Goal: Task Accomplishment & Management: Use online tool/utility

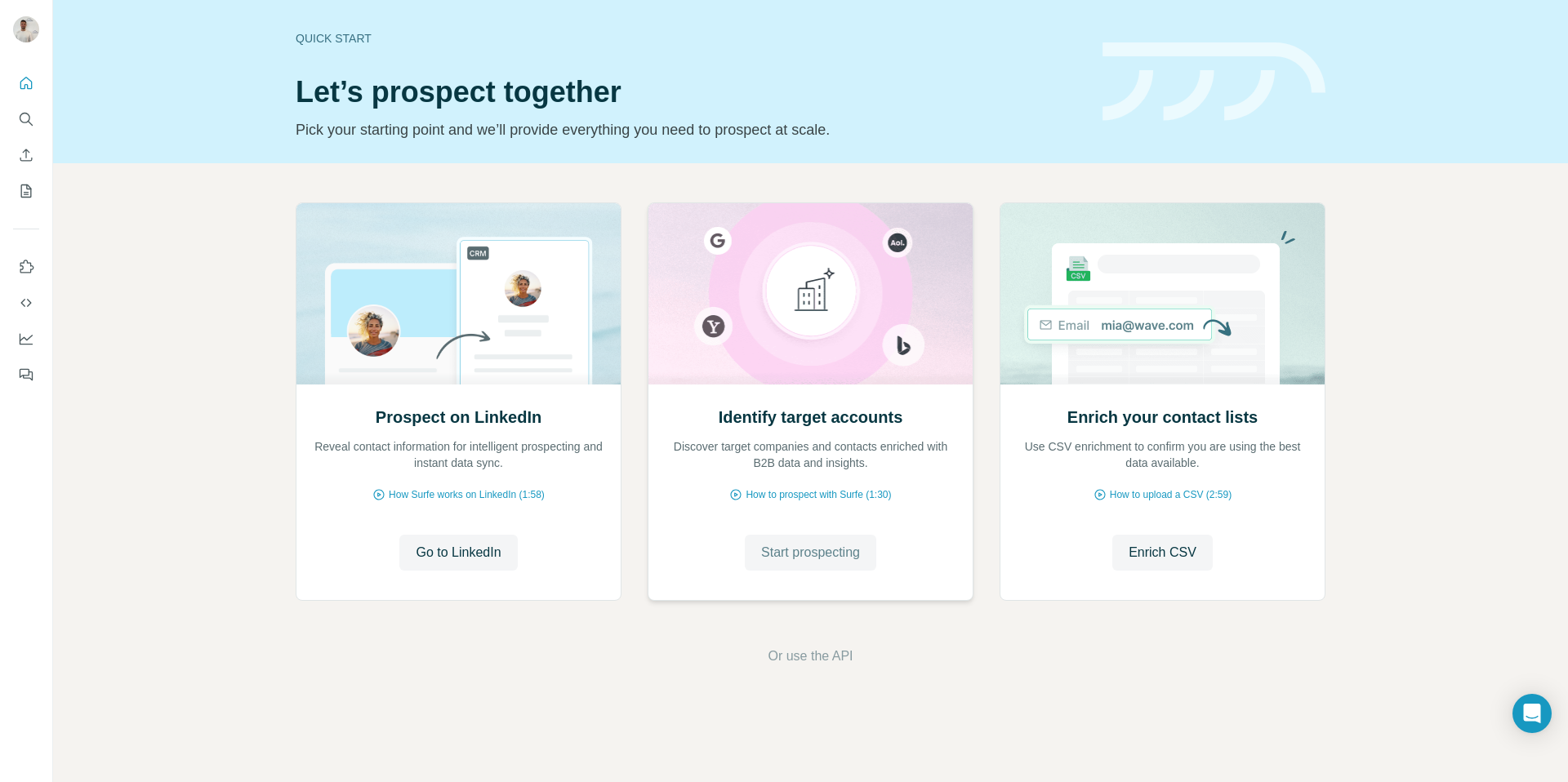
click at [834, 550] on span "Start prospecting" at bounding box center [810, 552] width 99 height 20
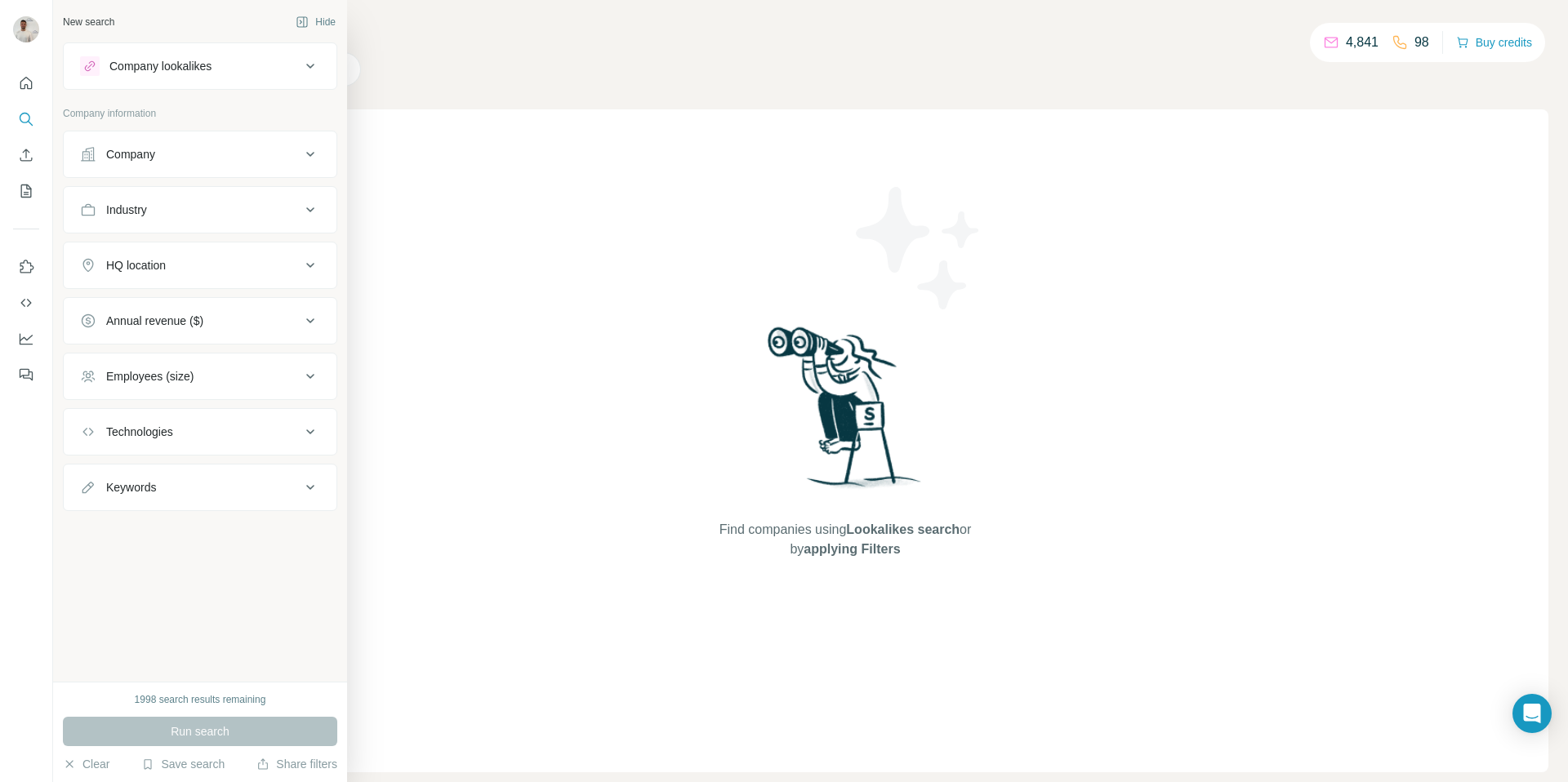
click at [207, 153] on div "Company" at bounding box center [190, 154] width 220 height 16
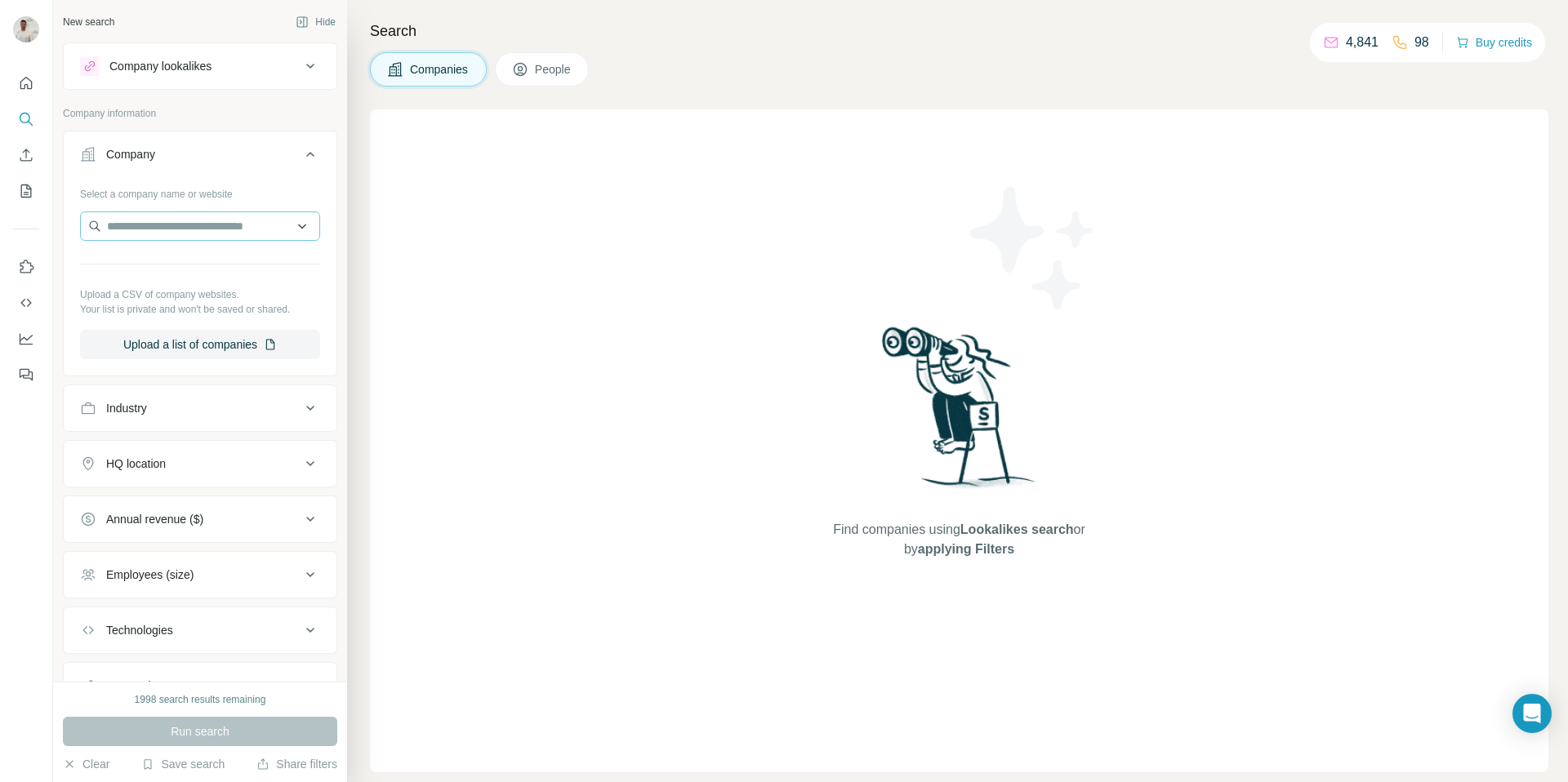
drag, startPoint x: 202, startPoint y: 209, endPoint x: 199, endPoint y: 226, distance: 17.3
click at [202, 211] on div "Select a company name or website Upload a CSV of company websites. Your list is…" at bounding box center [200, 269] width 240 height 178
click at [199, 227] on input "text" at bounding box center [200, 226] width 240 height 30
paste input "**********"
type input "**********"
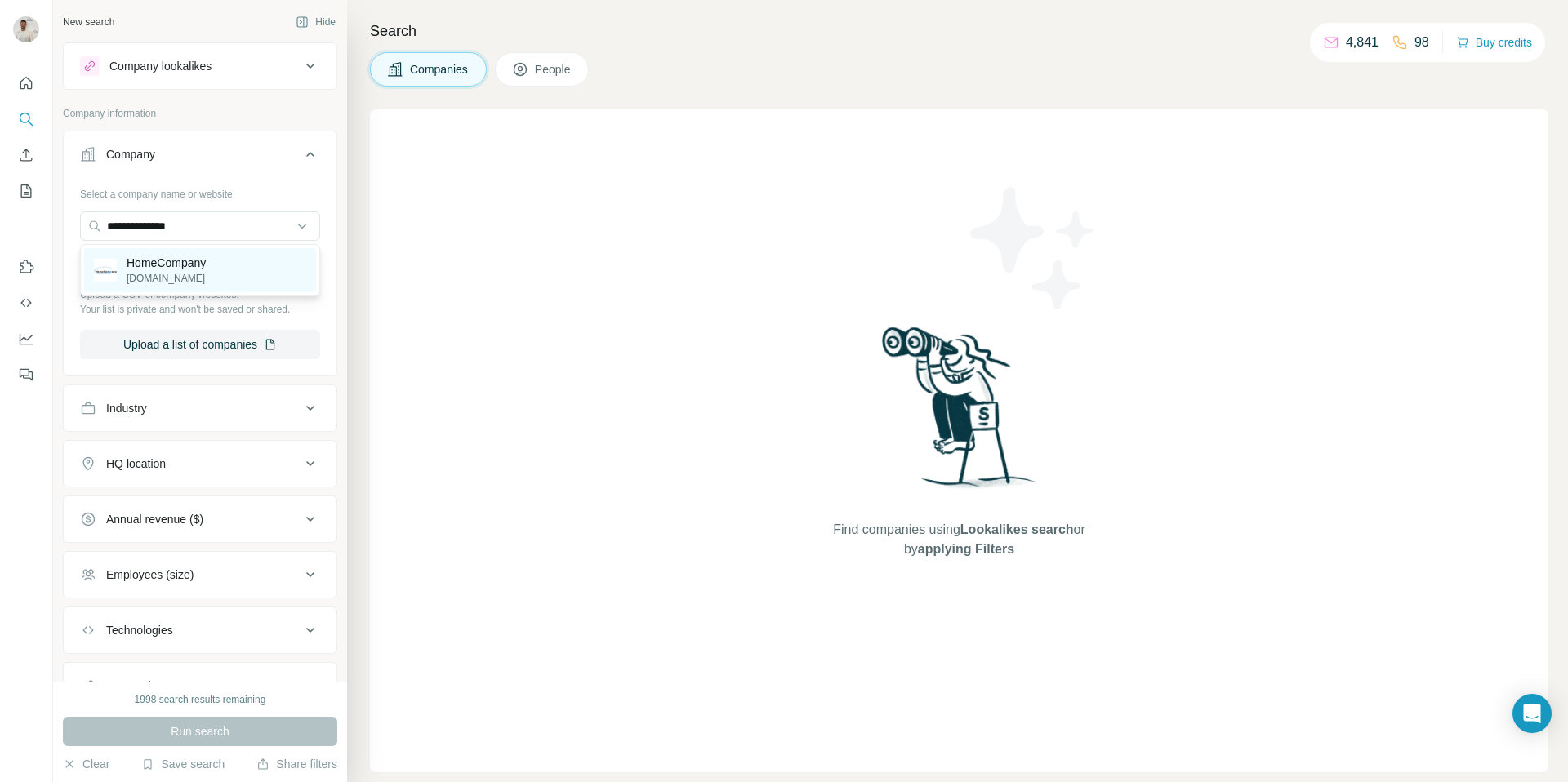
click at [202, 272] on p "[DOMAIN_NAME]" at bounding box center [166, 278] width 79 height 14
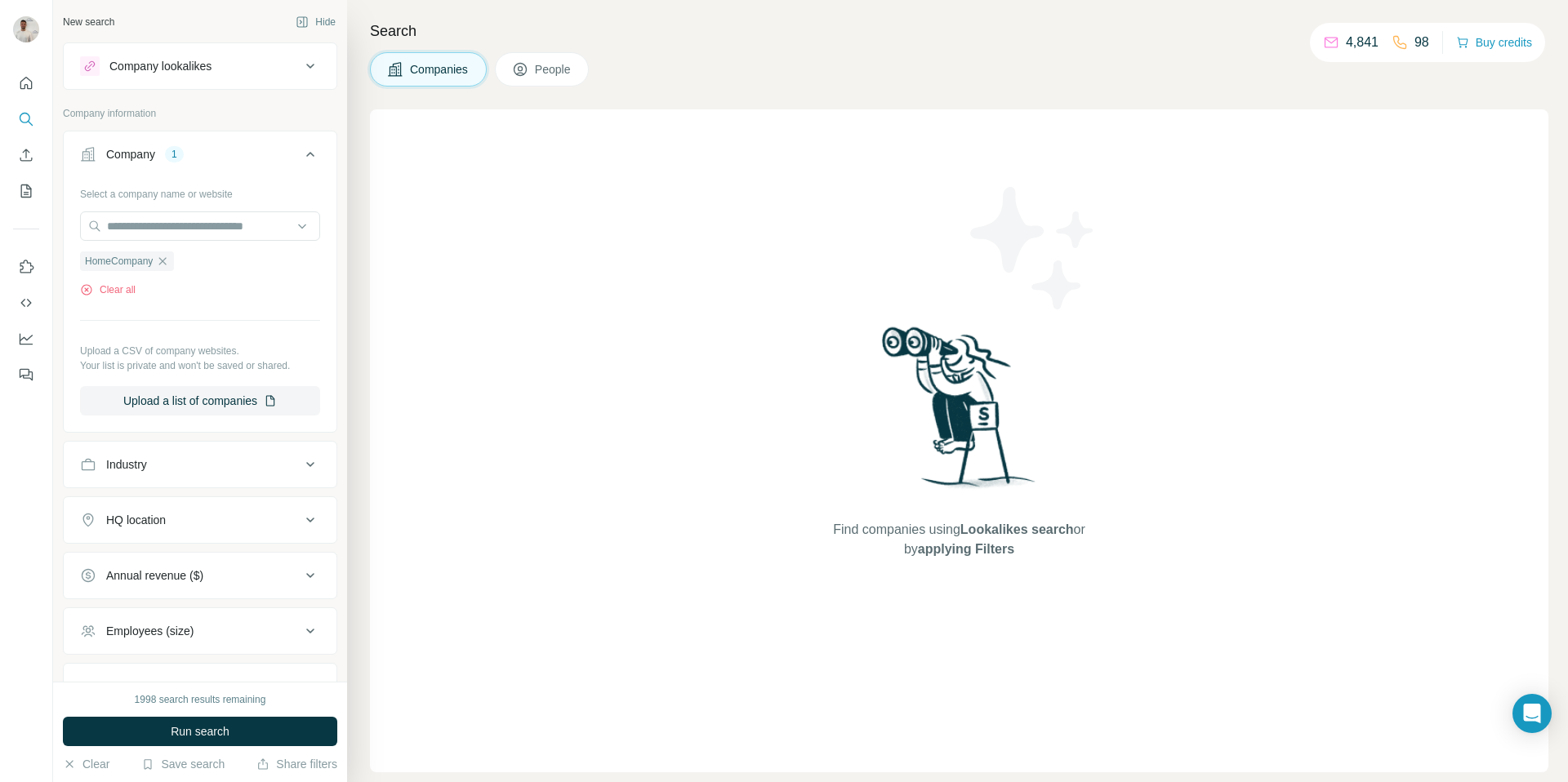
click at [207, 726] on span "Run search" at bounding box center [200, 731] width 59 height 16
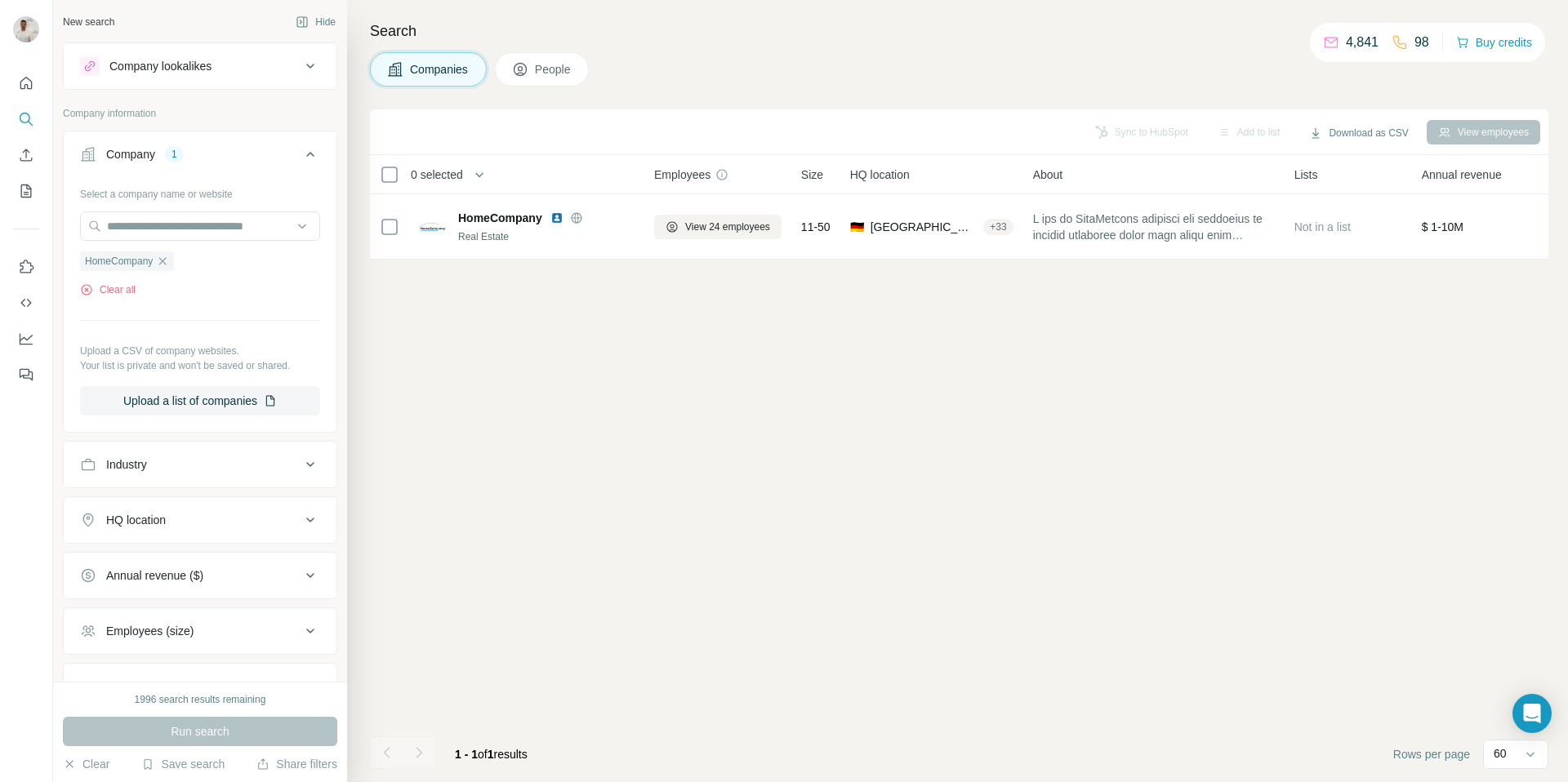
click at [230, 733] on div "Run search" at bounding box center [200, 731] width 275 height 30
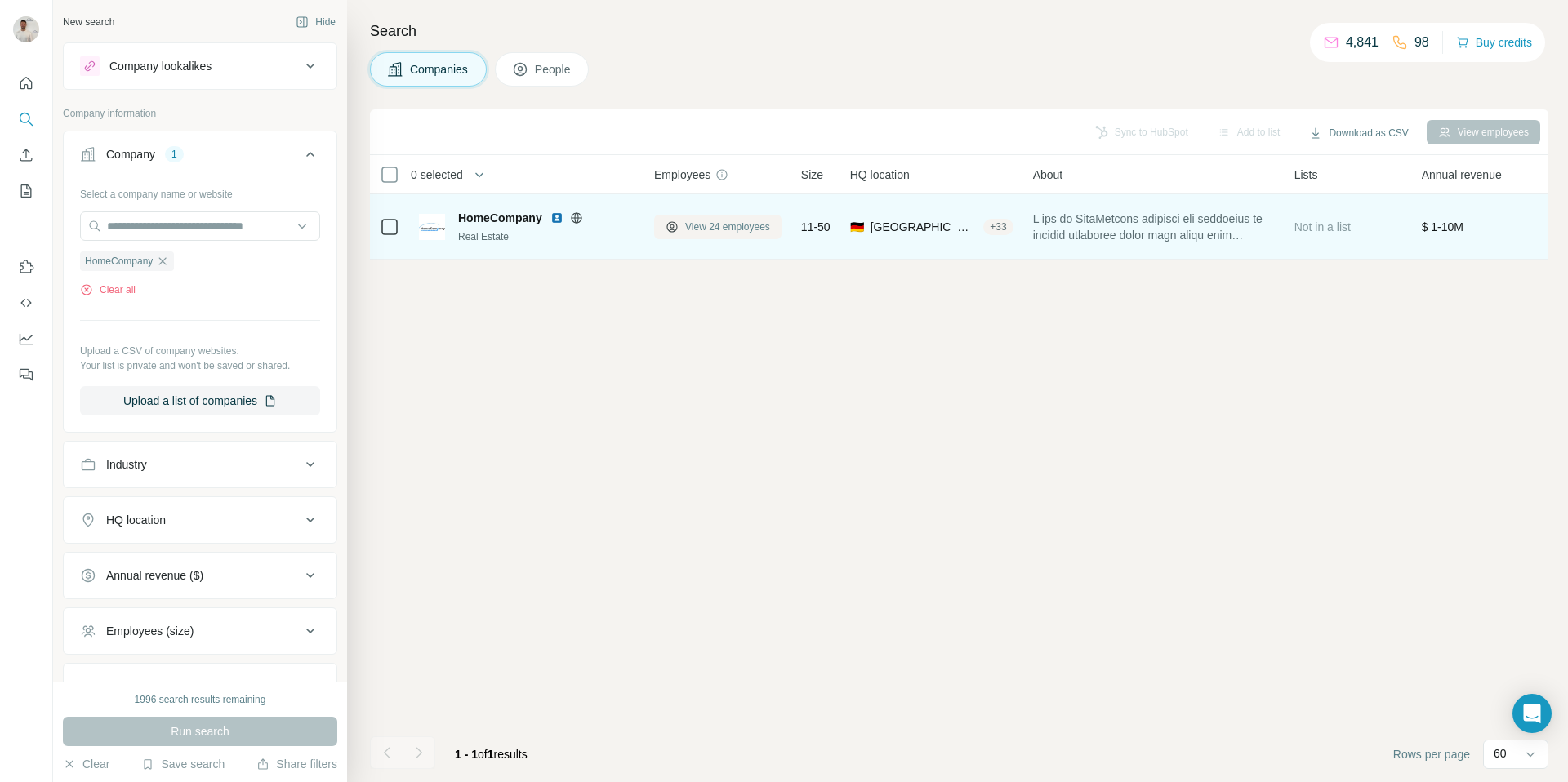
click at [731, 229] on span "View 24 employees" at bounding box center [728, 226] width 85 height 14
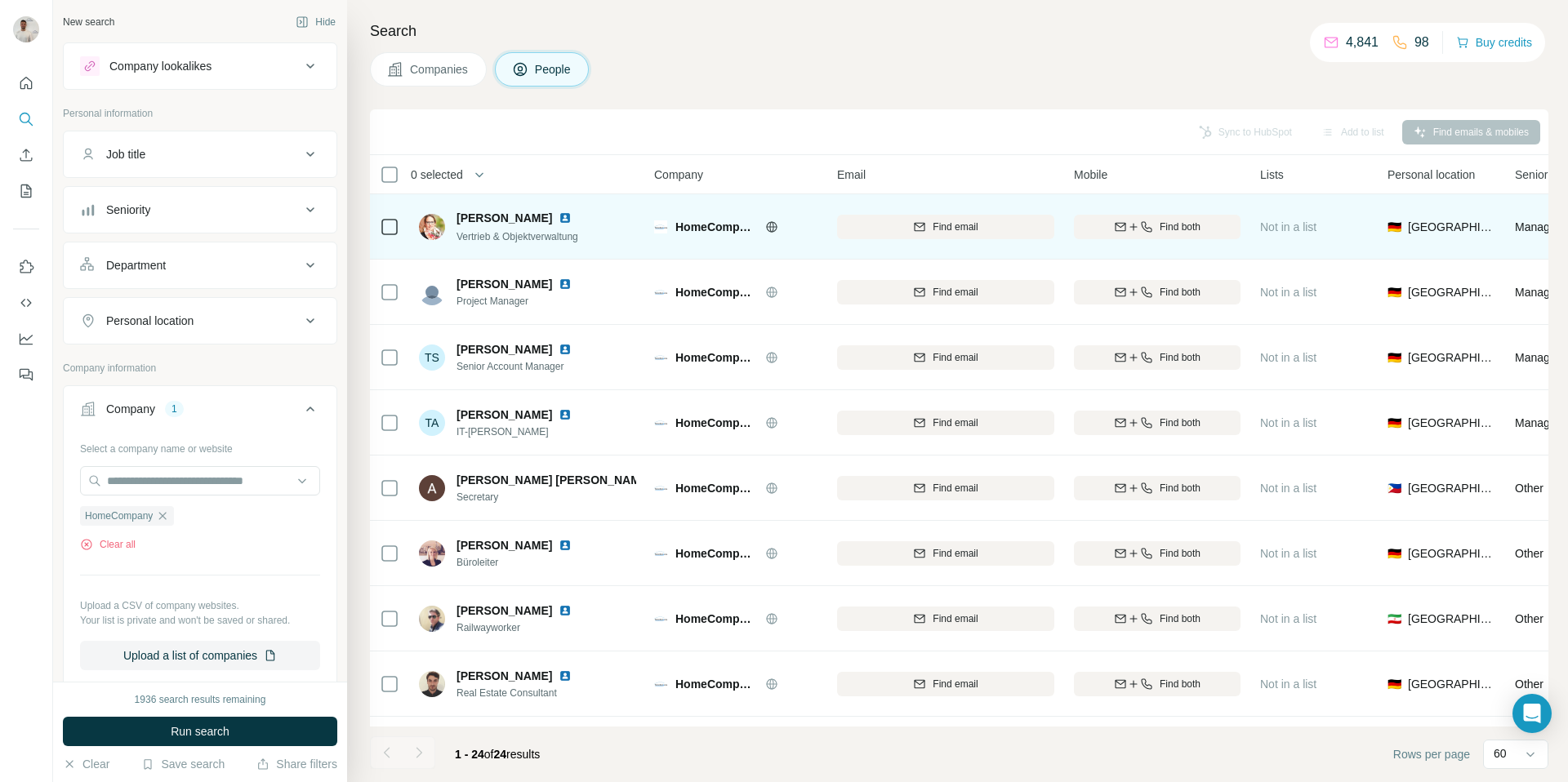
scroll to position [0, 1]
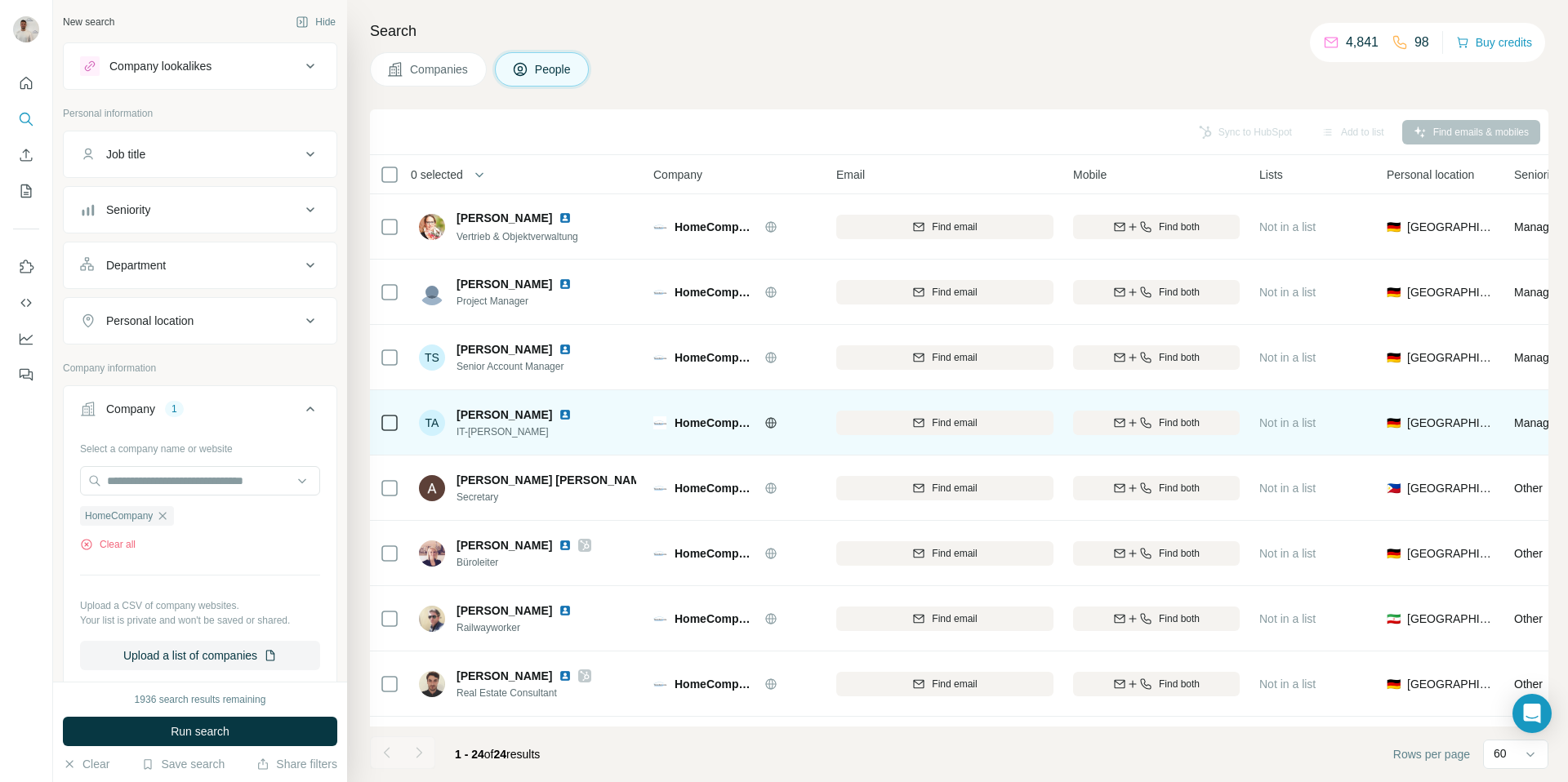
click at [559, 412] on img at bounding box center [565, 414] width 13 height 13
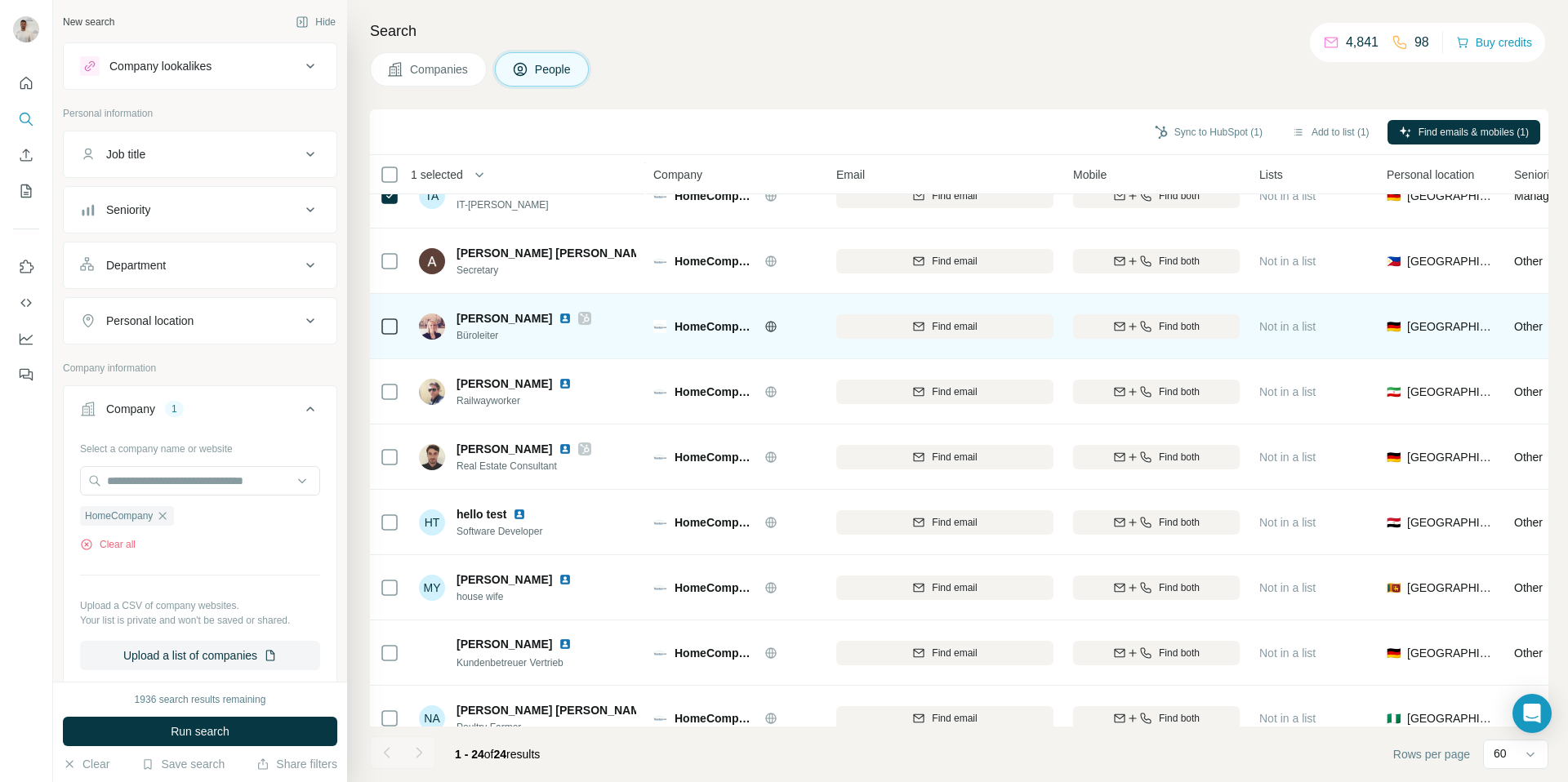
scroll to position [224, 1]
click at [559, 322] on img at bounding box center [565, 320] width 13 height 13
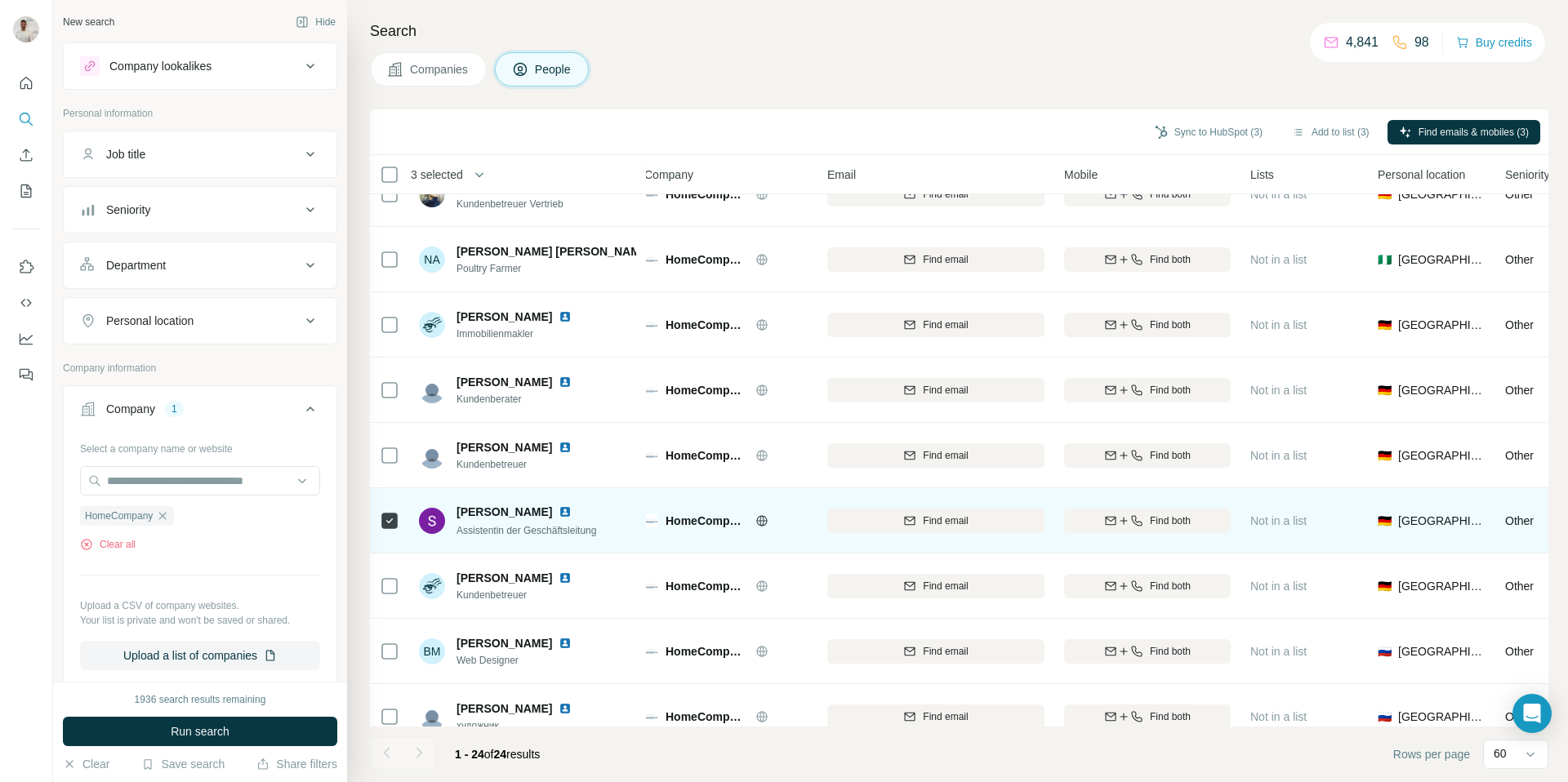
scroll to position [686, 9]
click at [559, 509] on img at bounding box center [565, 511] width 13 height 13
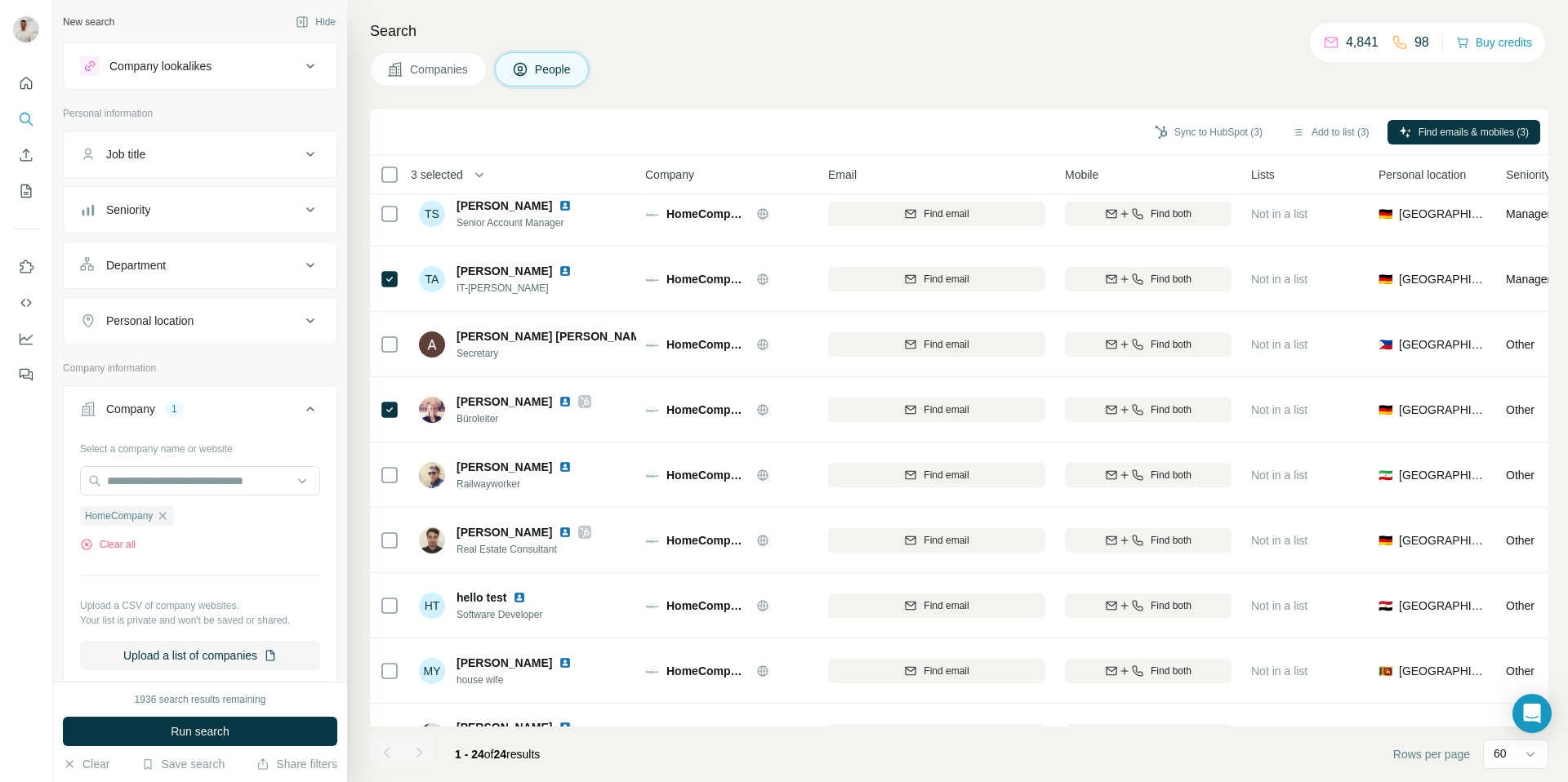
scroll to position [128, 9]
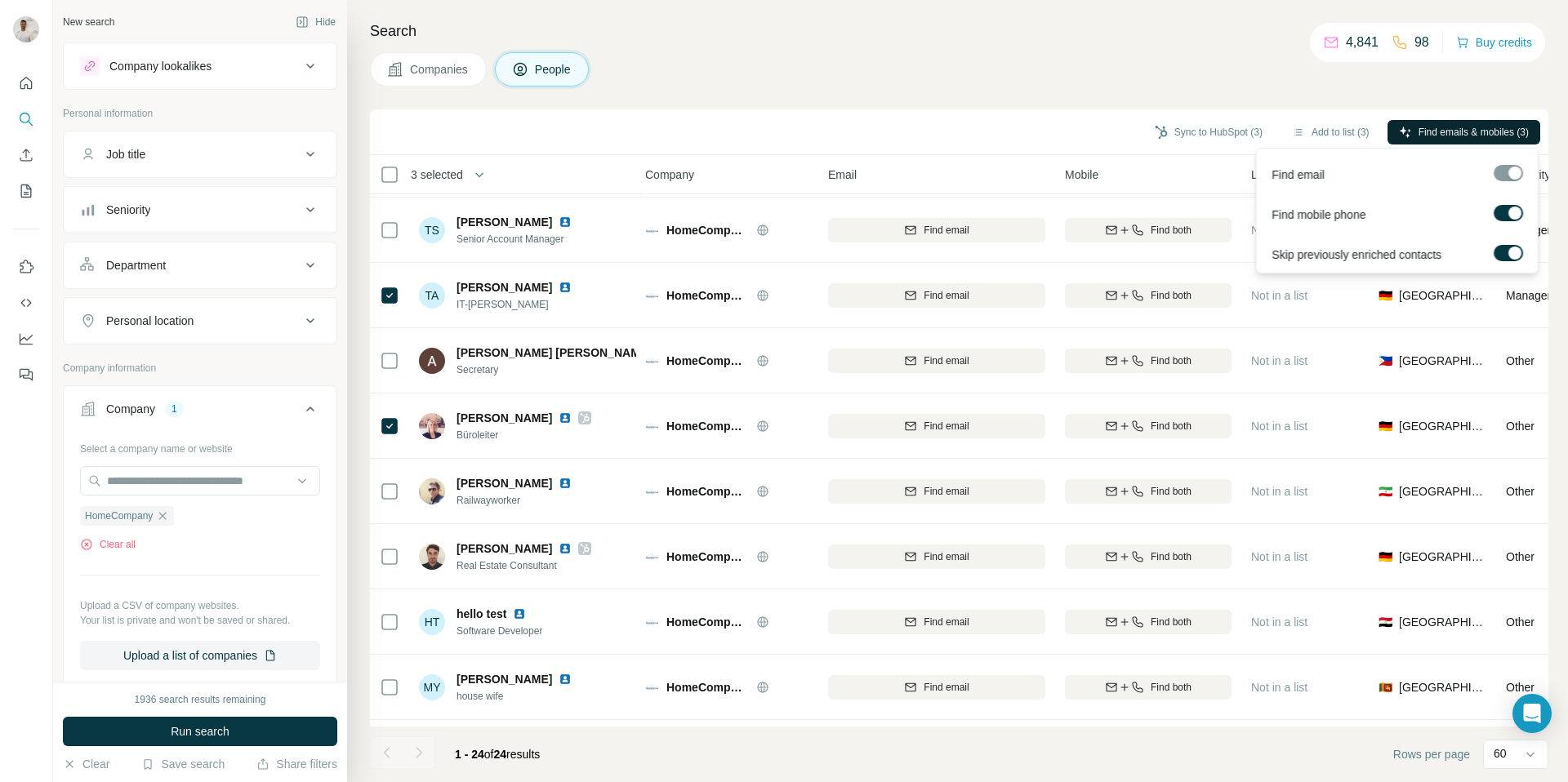
click at [1437, 132] on span "Find emails & mobiles (3)" at bounding box center [1474, 132] width 111 height 14
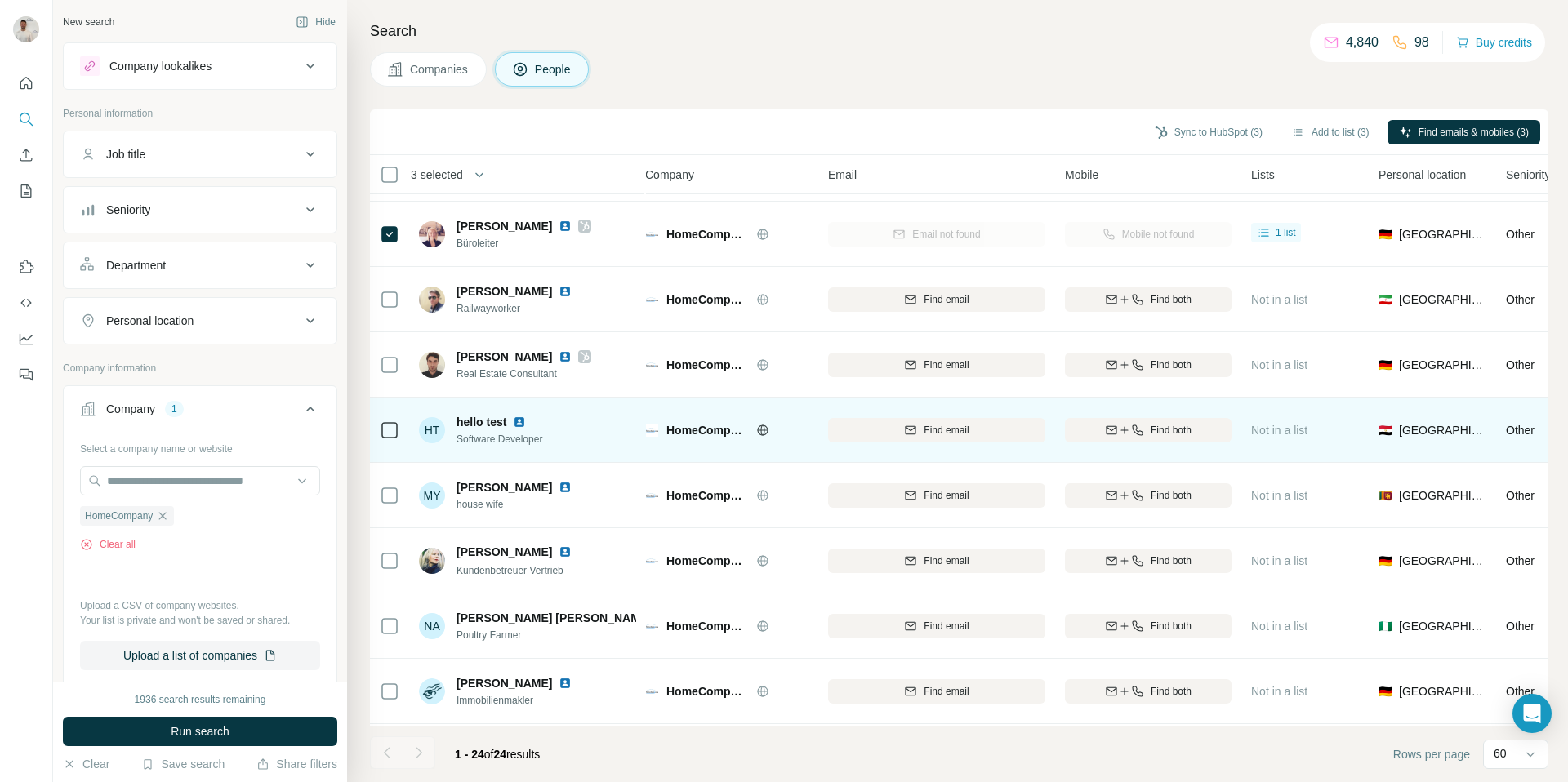
scroll to position [207, 9]
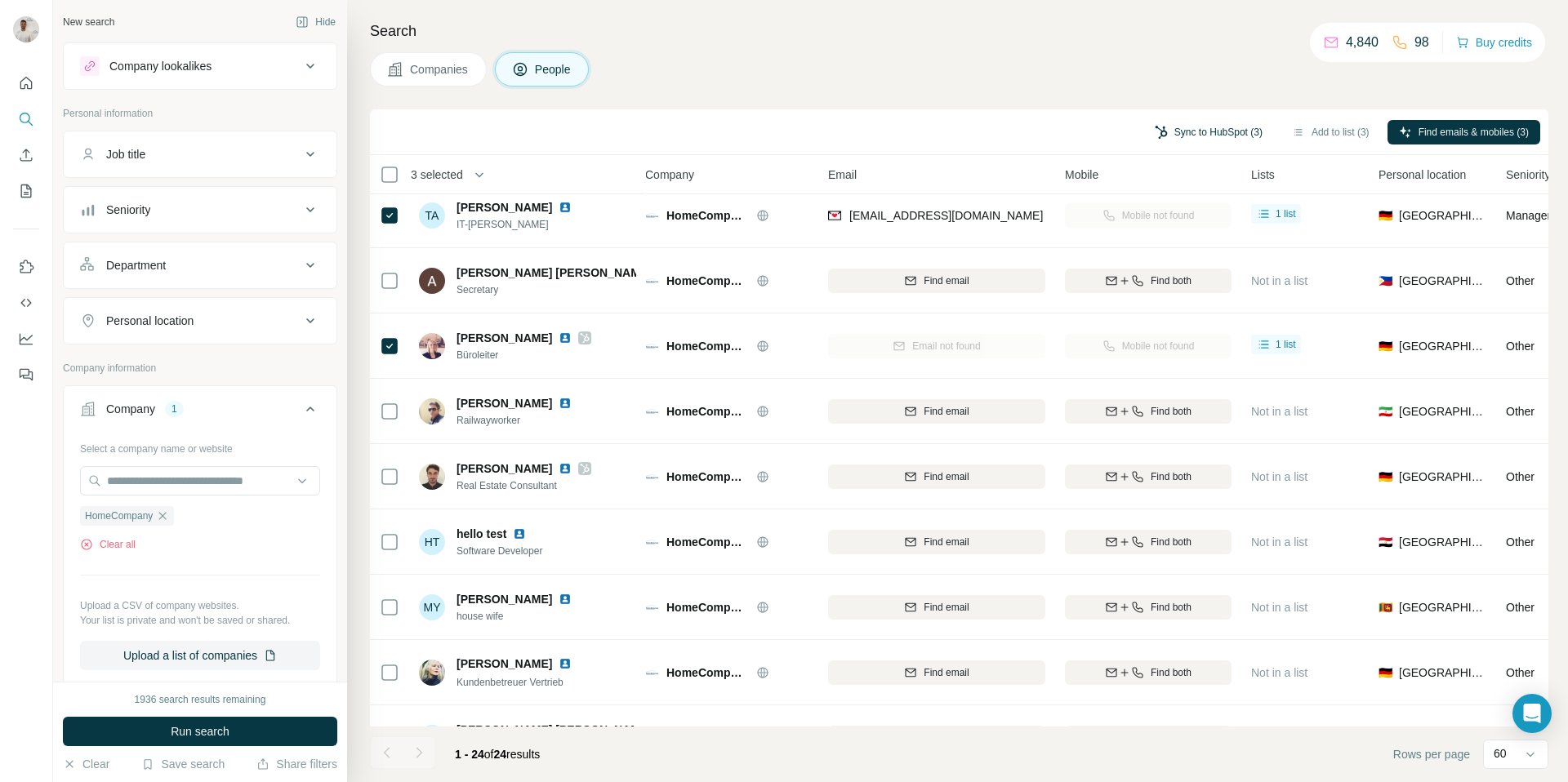
click at [1202, 132] on button "Sync to HubSpot (3)" at bounding box center [1208, 132] width 131 height 25
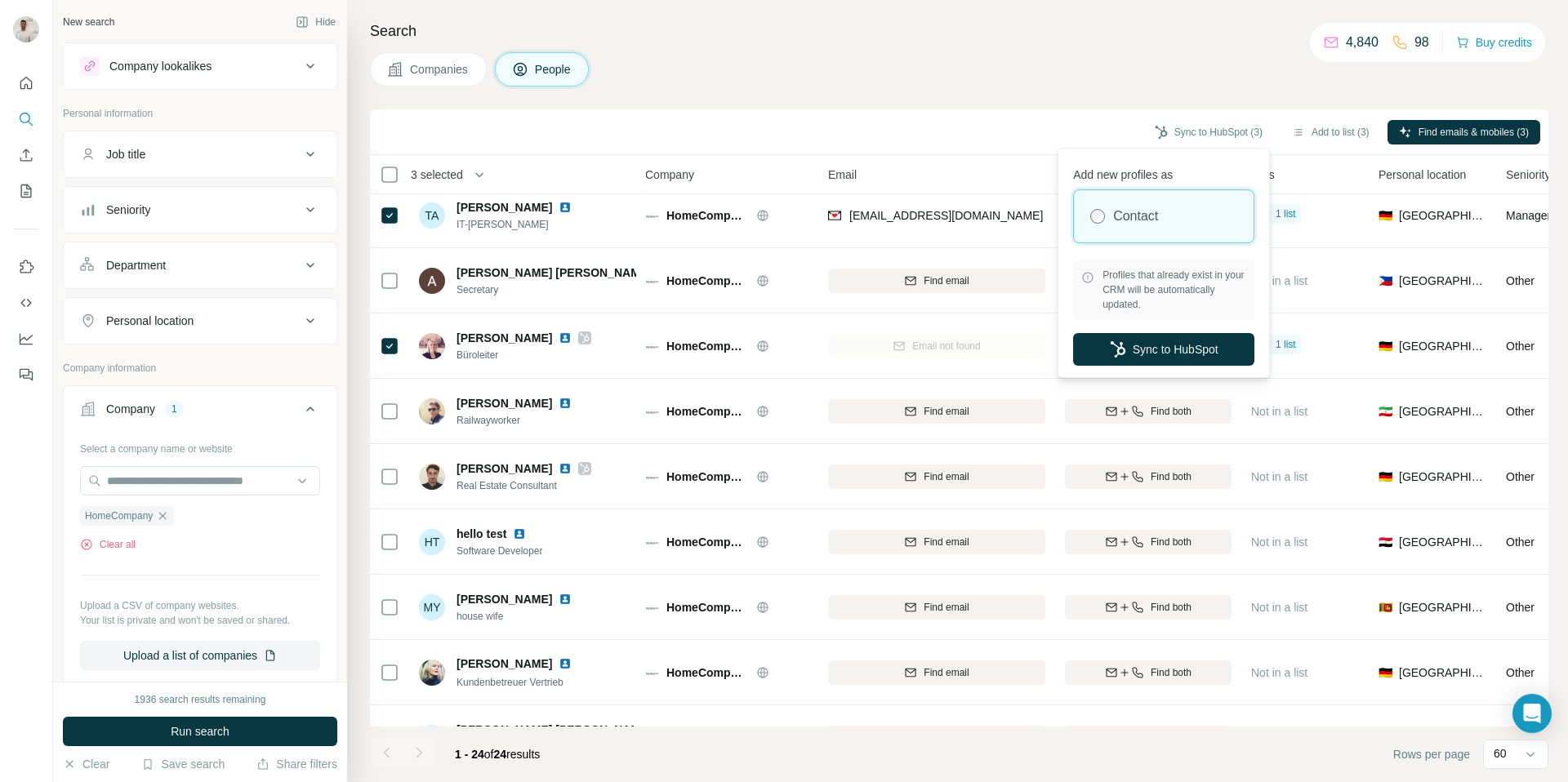
click at [1133, 76] on div "Companies People" at bounding box center [959, 69] width 1179 height 34
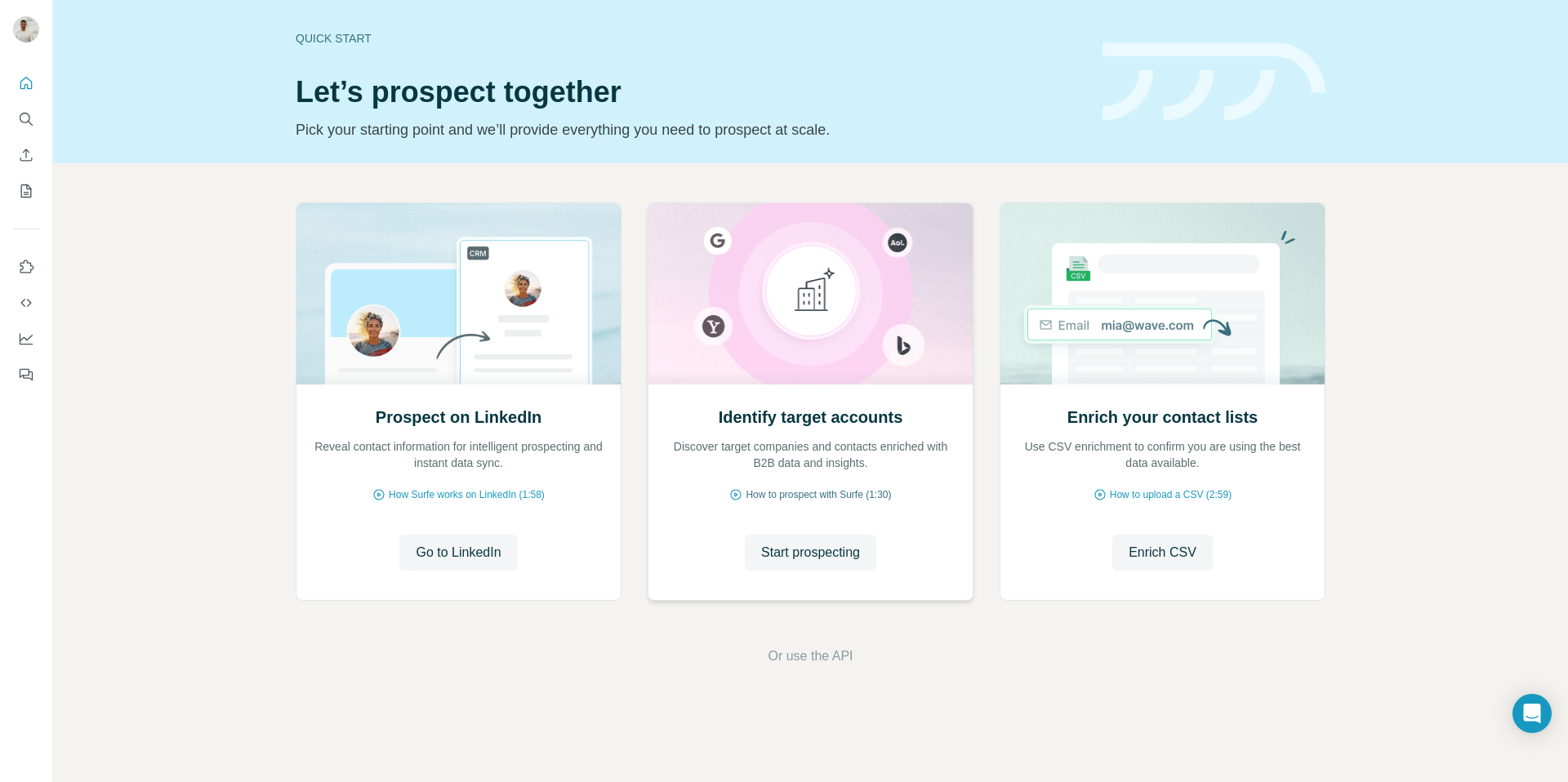
drag, startPoint x: 835, startPoint y: 548, endPoint x: 799, endPoint y: 499, distance: 60.8
click at [835, 549] on span "Start prospecting" at bounding box center [810, 552] width 99 height 20
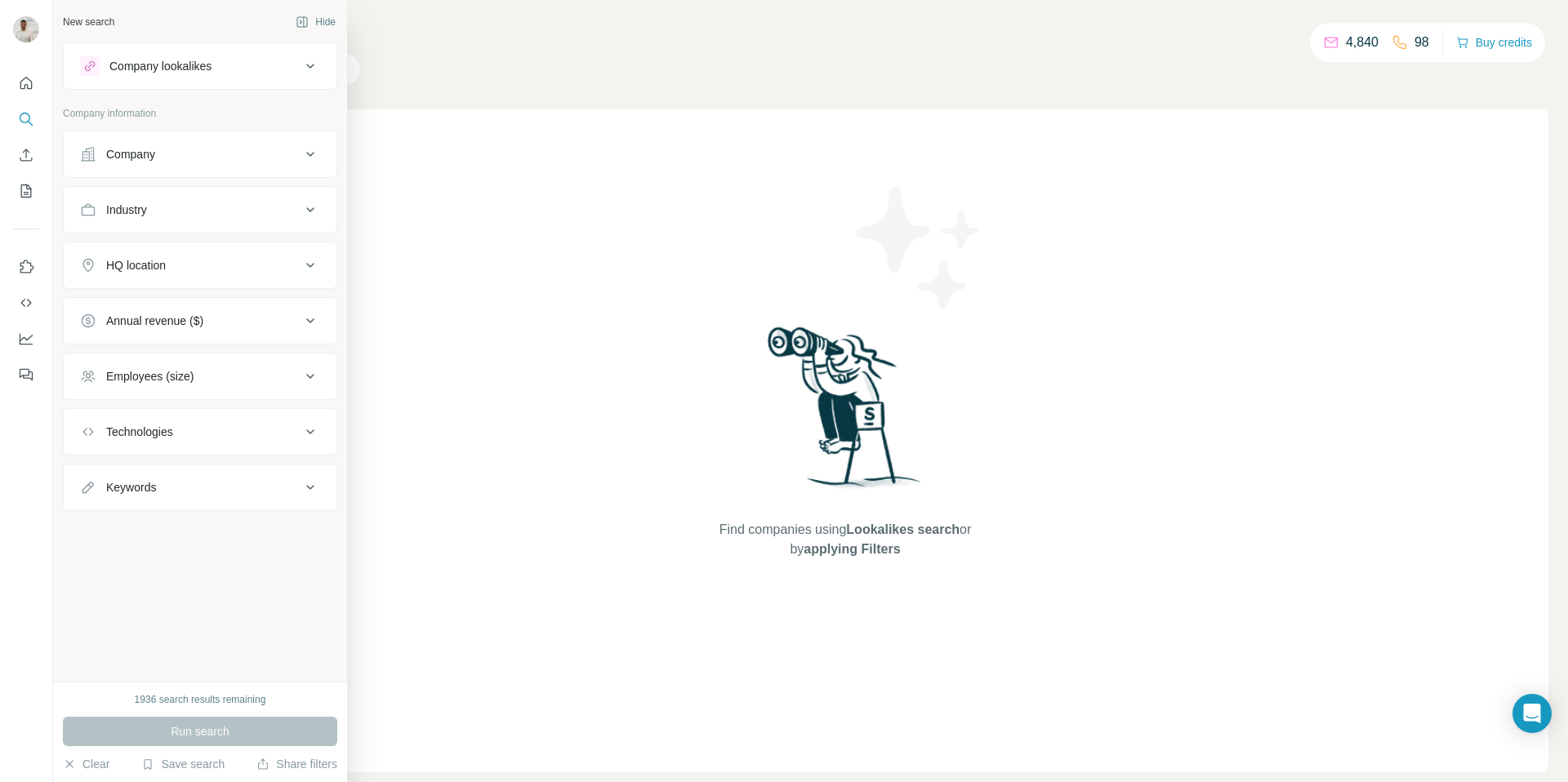
drag, startPoint x: 168, startPoint y: 163, endPoint x: 185, endPoint y: 174, distance: 20.2
click at [168, 163] on button "Company" at bounding box center [200, 154] width 273 height 39
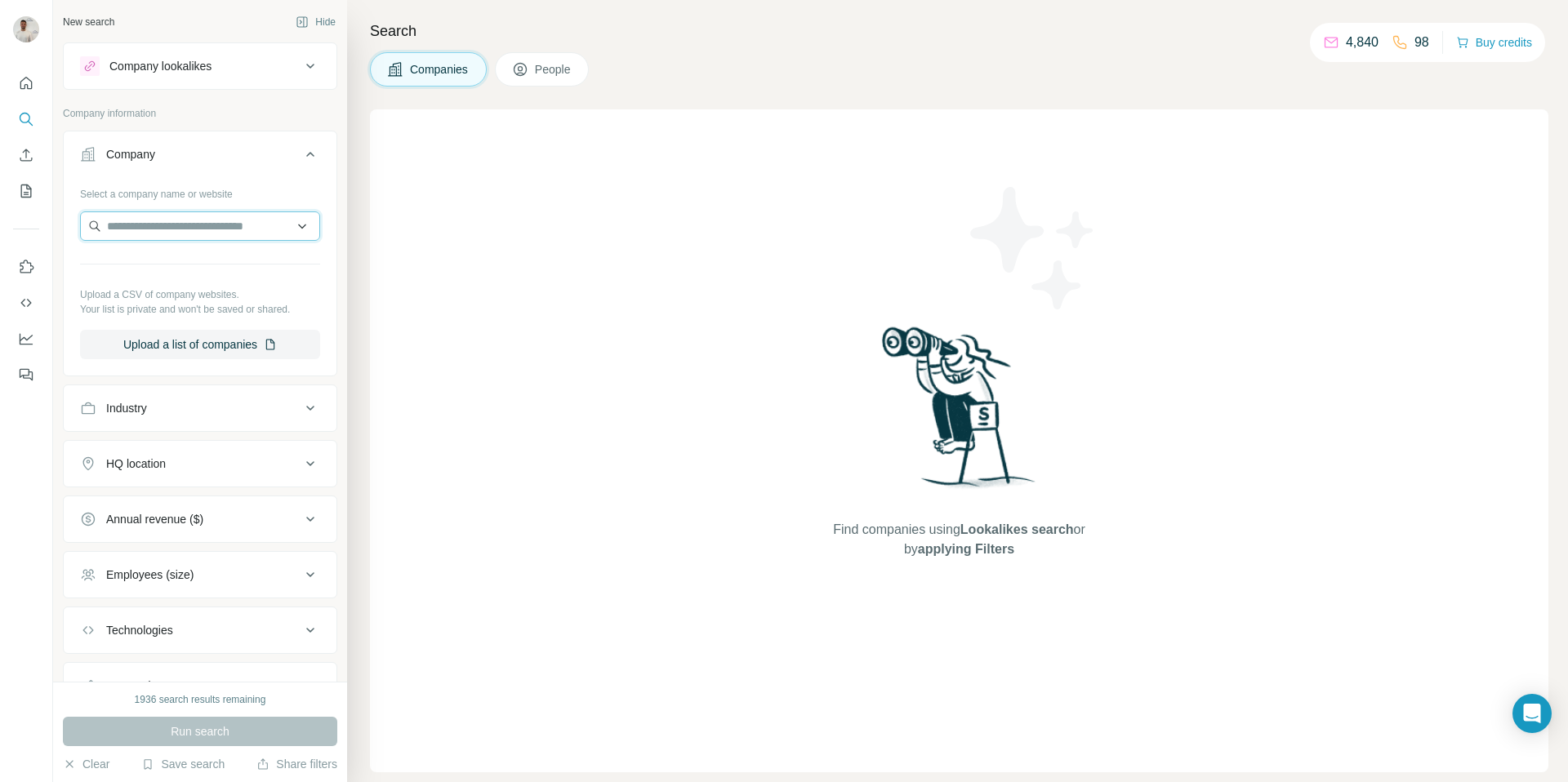
drag, startPoint x: 214, startPoint y: 214, endPoint x: 227, endPoint y: 220, distance: 14.3
click at [214, 214] on input "text" at bounding box center [200, 226] width 240 height 30
paste input "**********"
type input "**********"
click at [213, 275] on div "Type to search" at bounding box center [200, 264] width 232 height 32
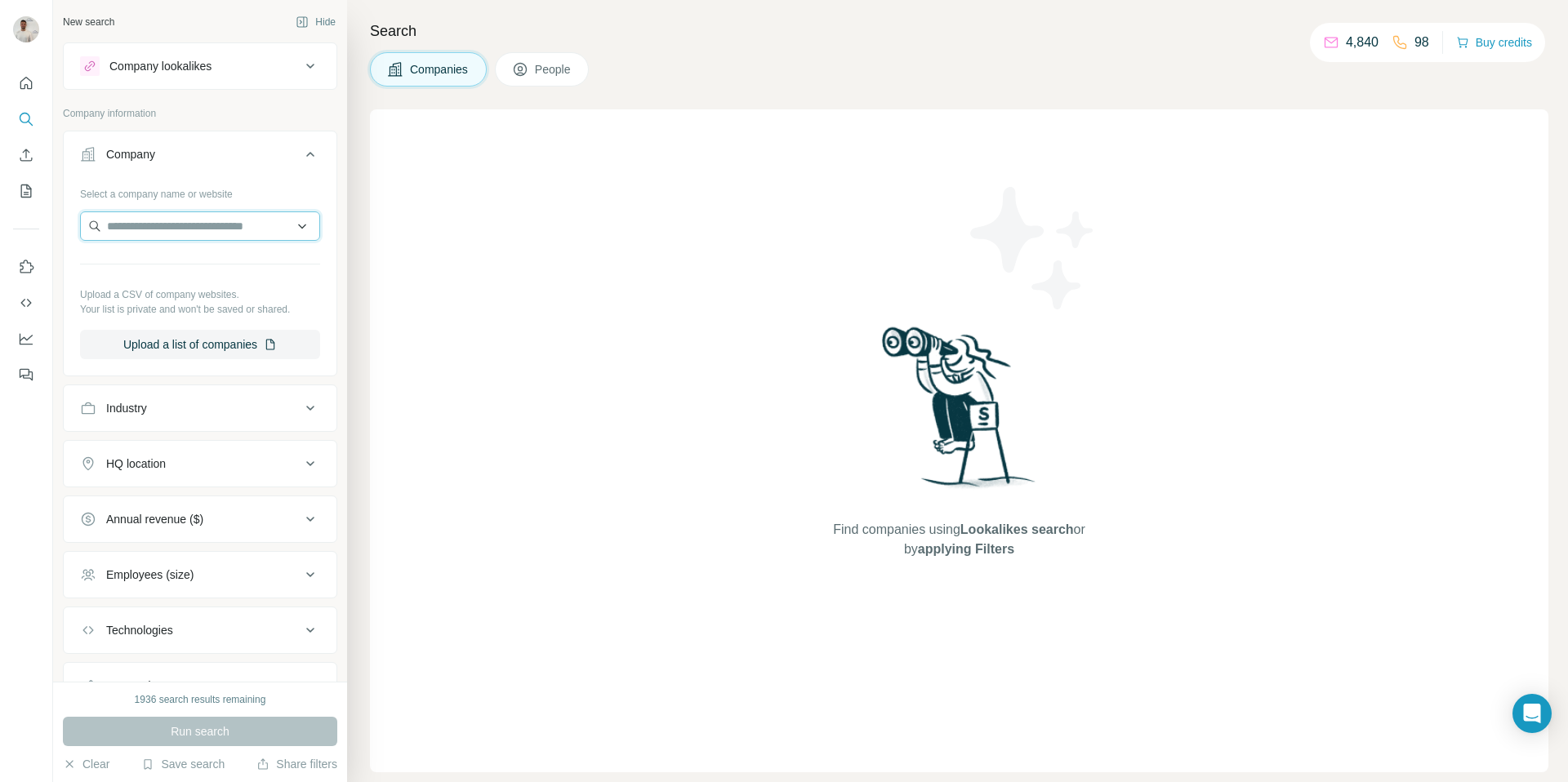
click at [267, 232] on input "text" at bounding box center [200, 226] width 240 height 30
paste input "**********"
type input "**********"
click at [237, 272] on p "shimadzu.de" at bounding box center [213, 278] width 173 height 14
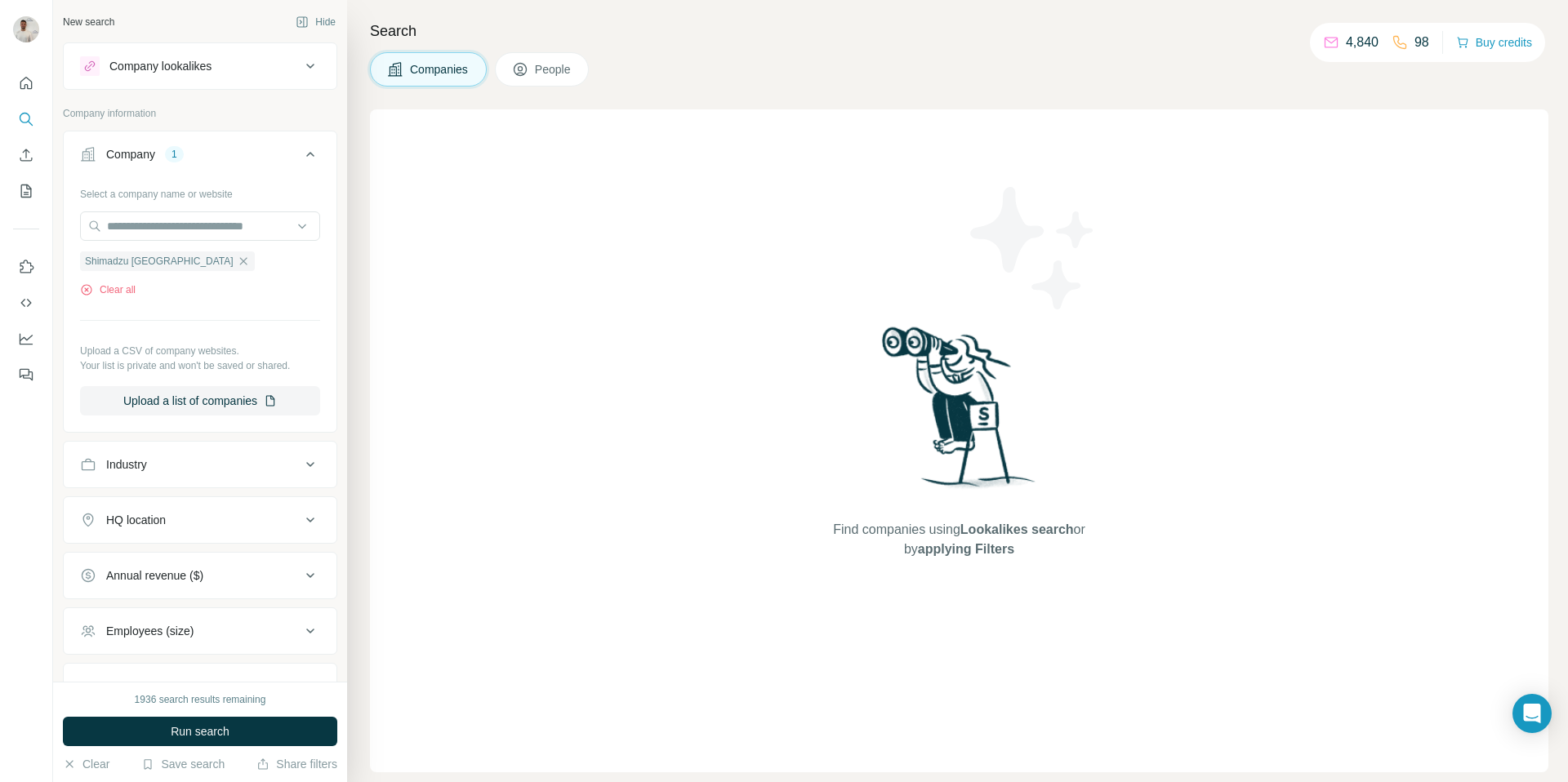
click at [259, 734] on button "Run search" at bounding box center [200, 731] width 275 height 30
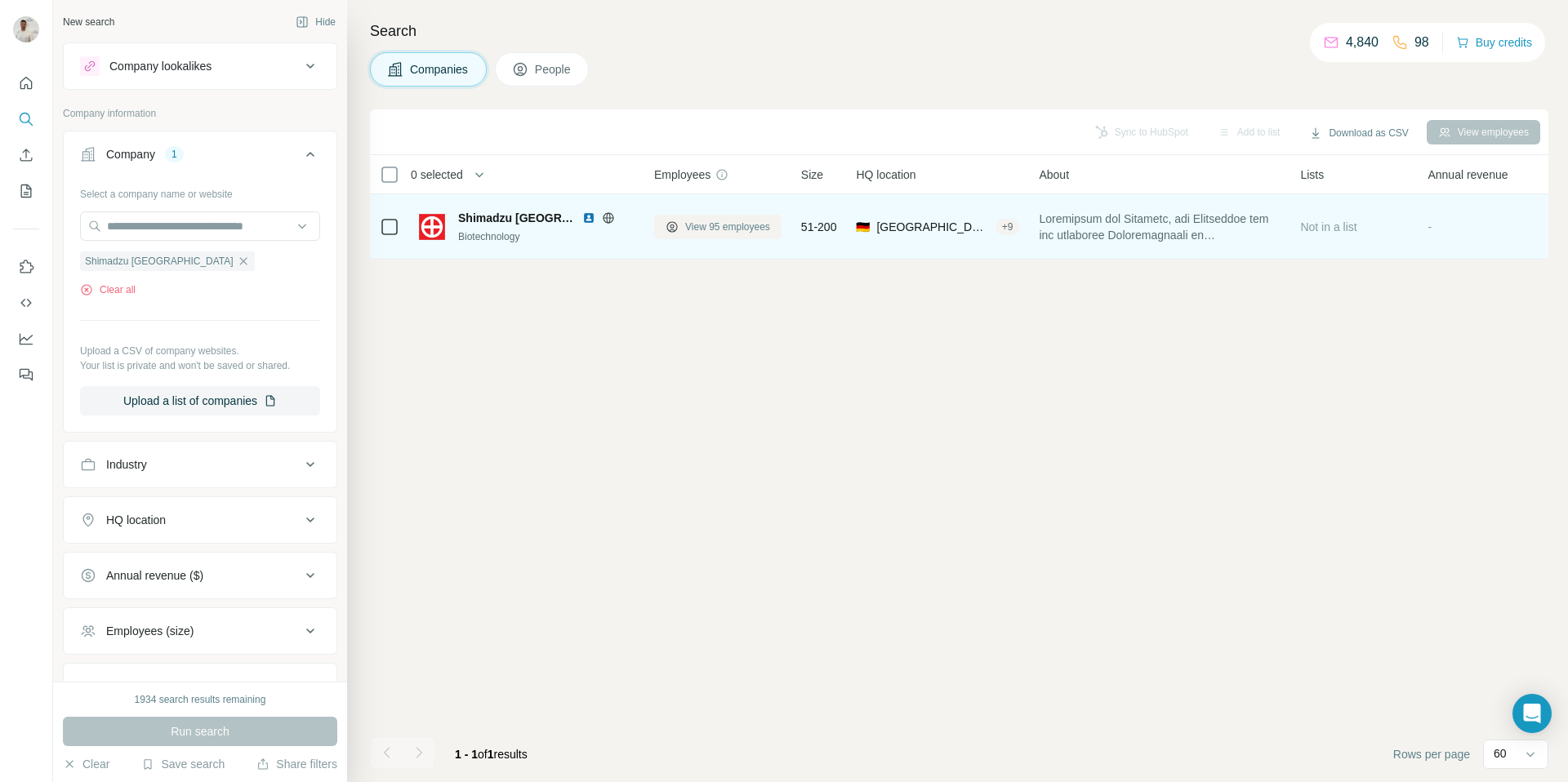
click at [759, 229] on span "View 95 employees" at bounding box center [728, 226] width 85 height 14
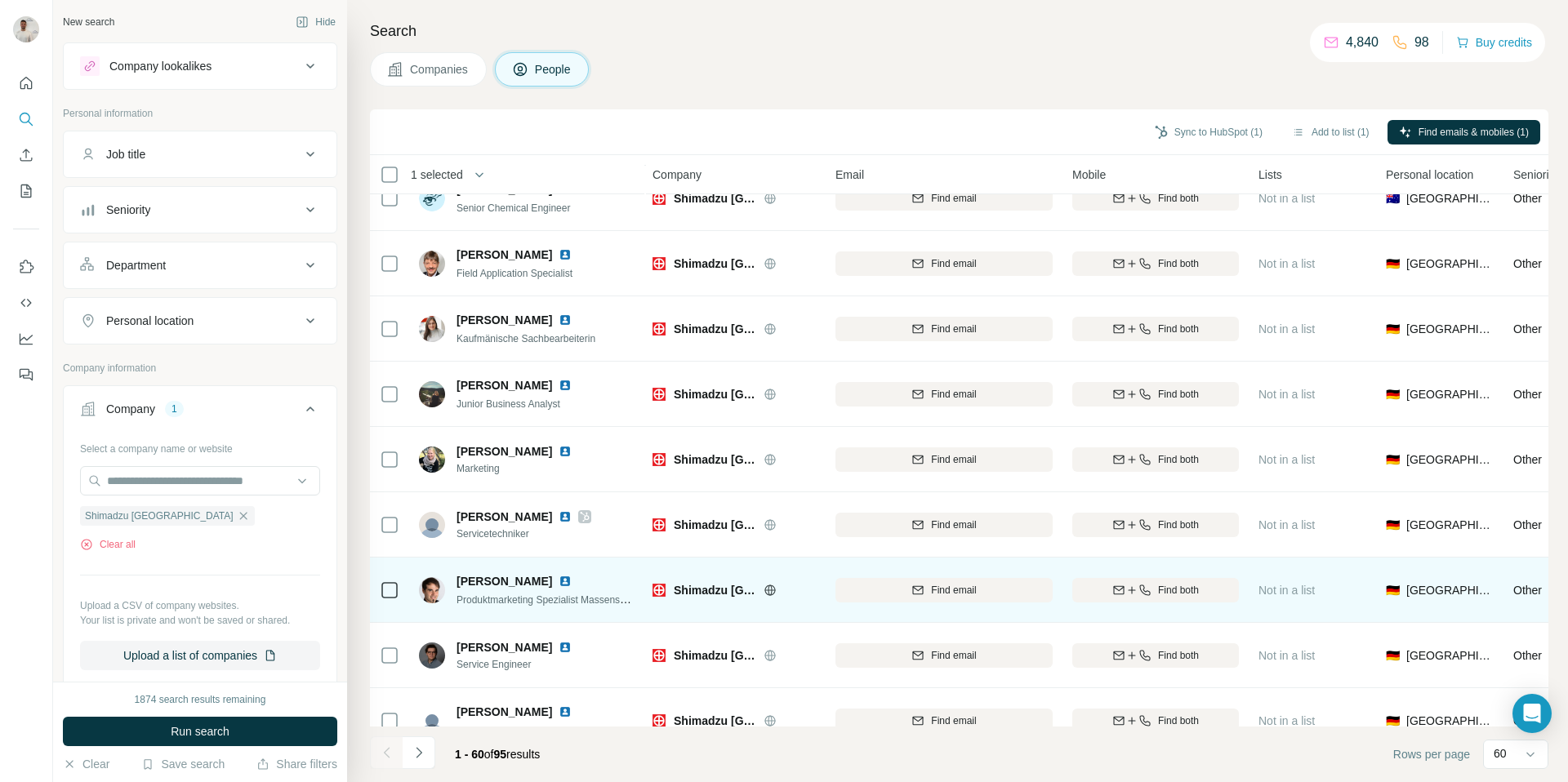
scroll to position [3386, 2]
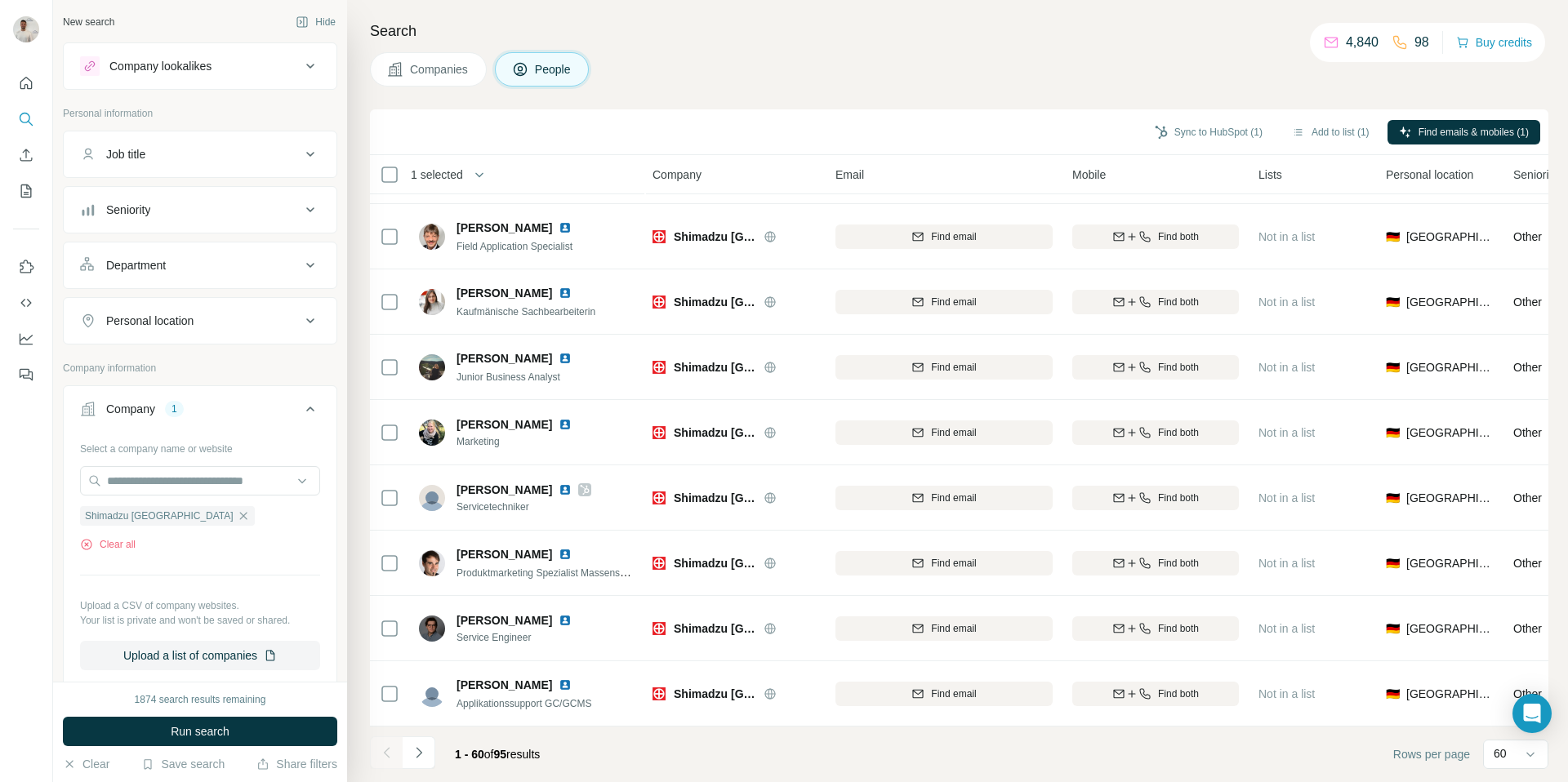
click at [420, 744] on button "Navigate to next page" at bounding box center [418, 752] width 32 height 32
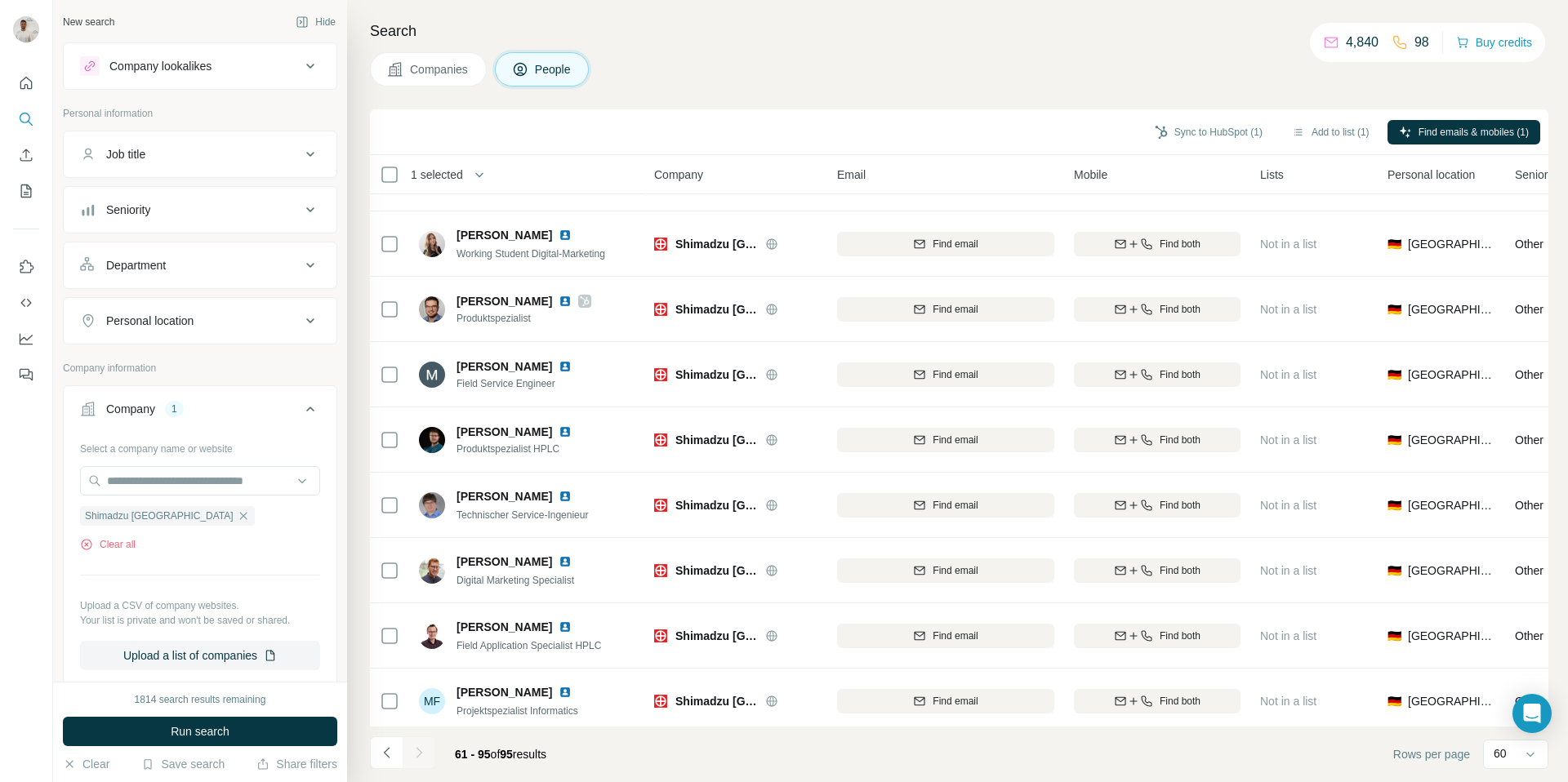
scroll to position [0, 0]
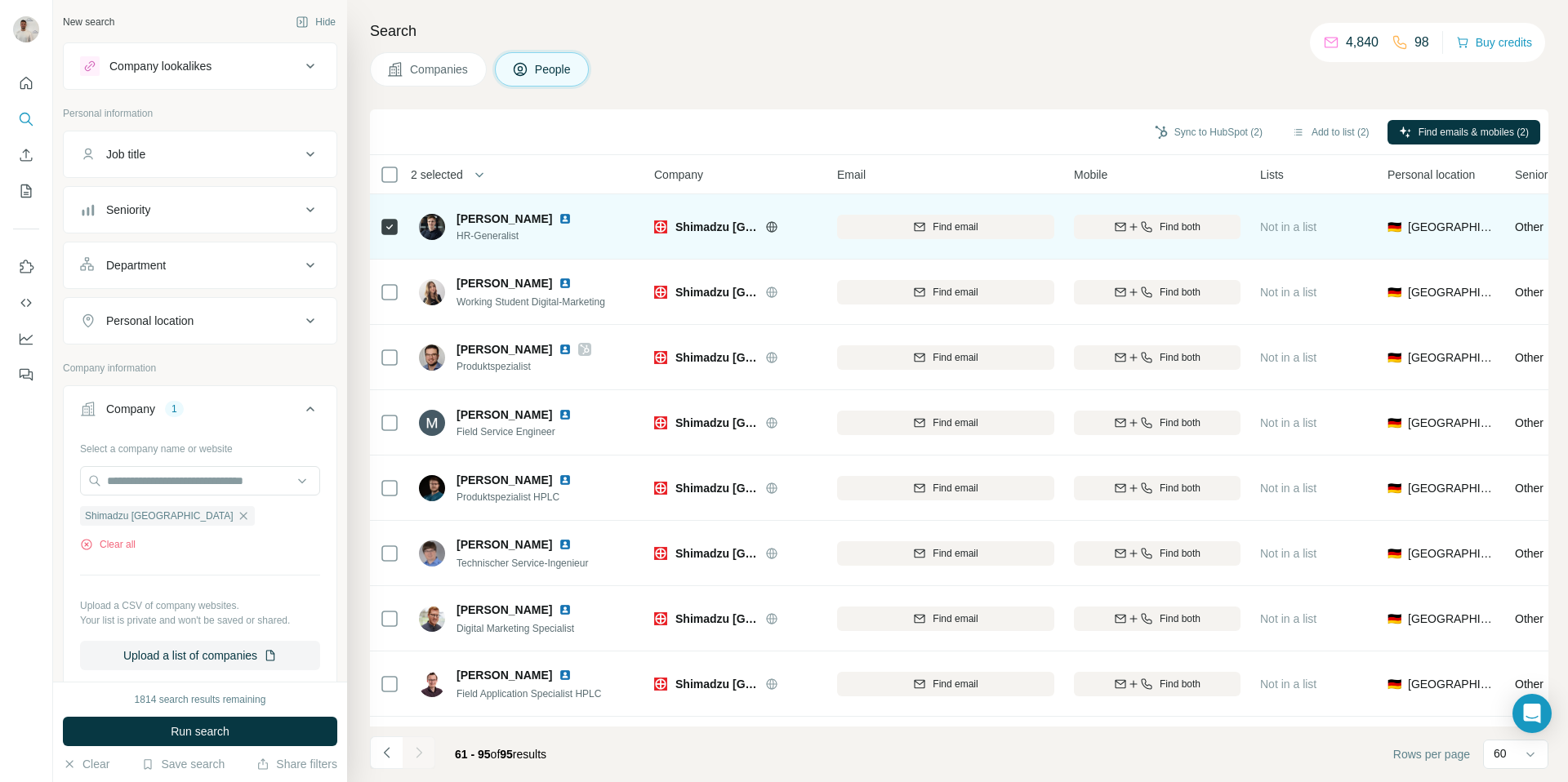
click at [559, 218] on img at bounding box center [565, 218] width 13 height 13
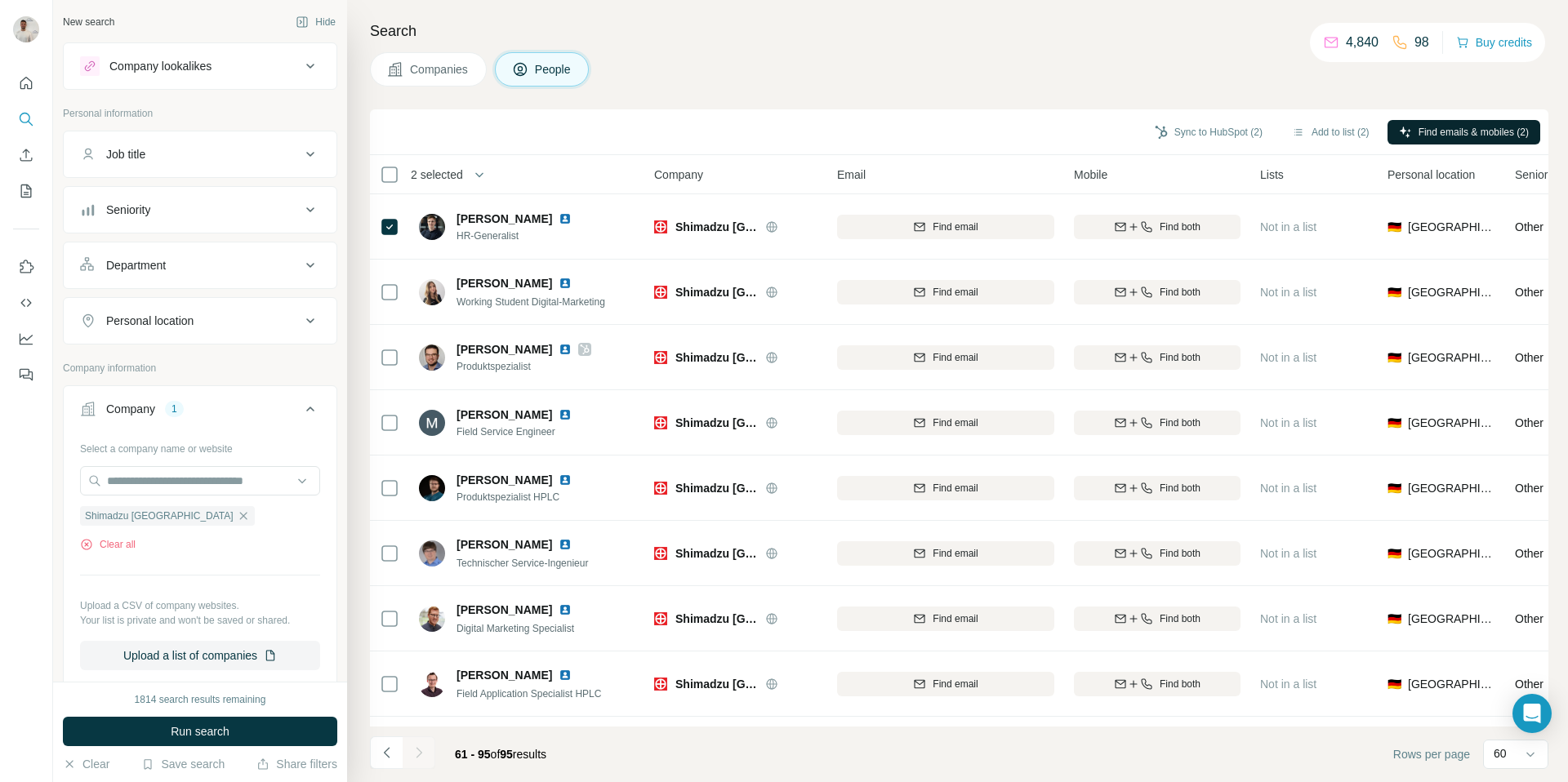
click at [1434, 135] on span "Find emails & mobiles (2)" at bounding box center [1474, 132] width 111 height 14
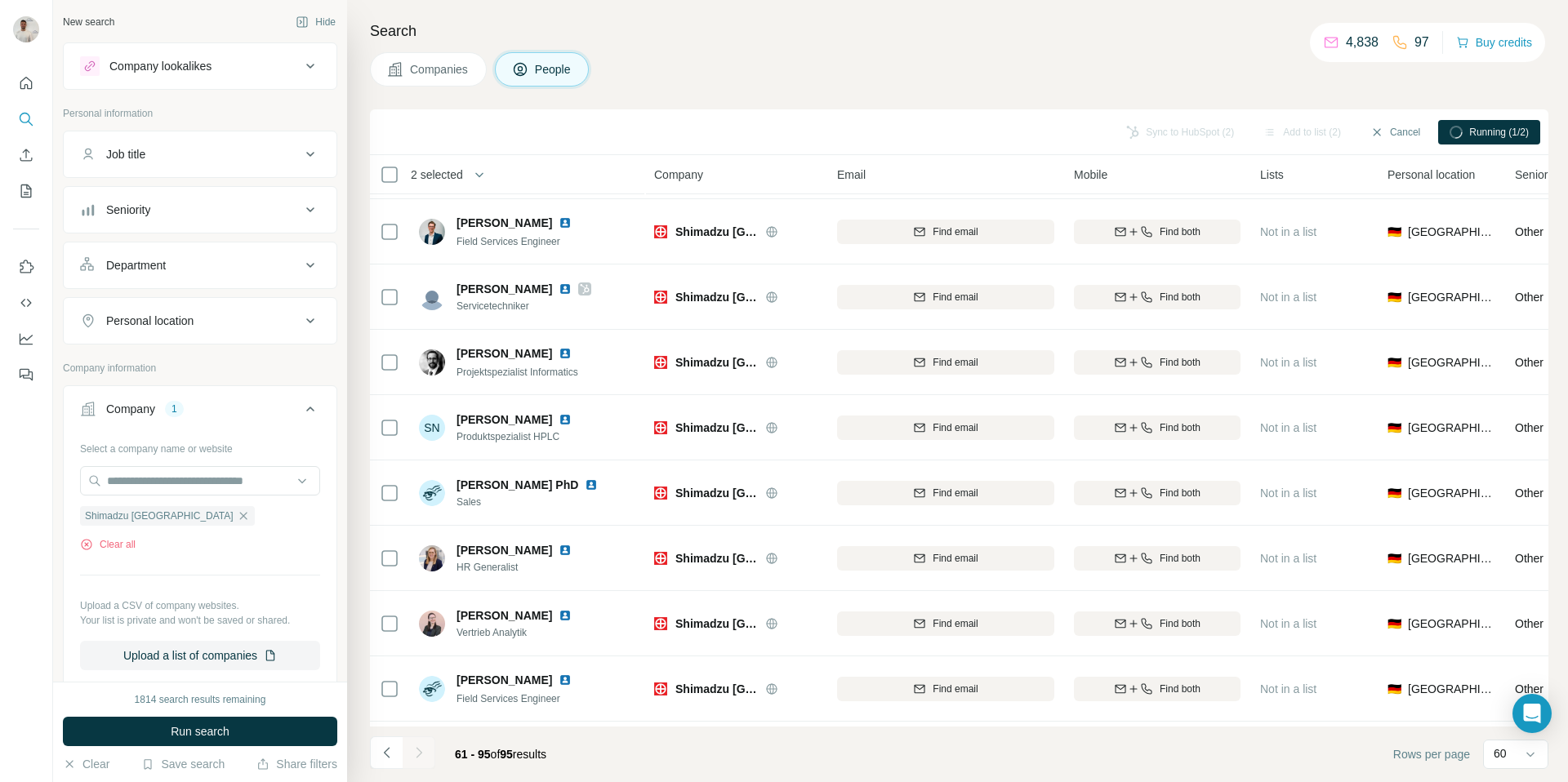
scroll to position [1754, 0]
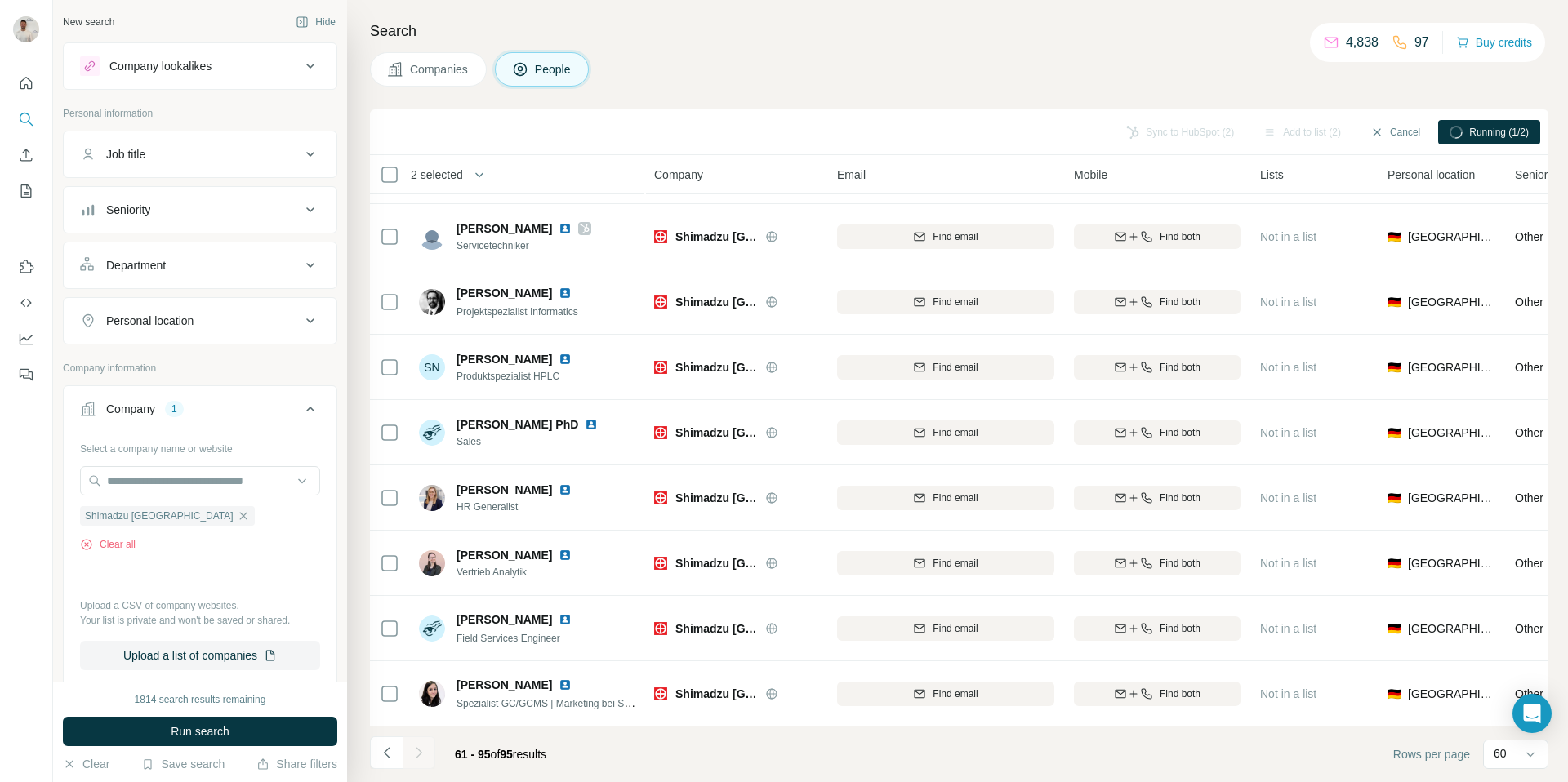
drag, startPoint x: 388, startPoint y: 754, endPoint x: 400, endPoint y: 749, distance: 13.0
click at [388, 754] on icon "Navigate to previous page" at bounding box center [387, 752] width 16 height 16
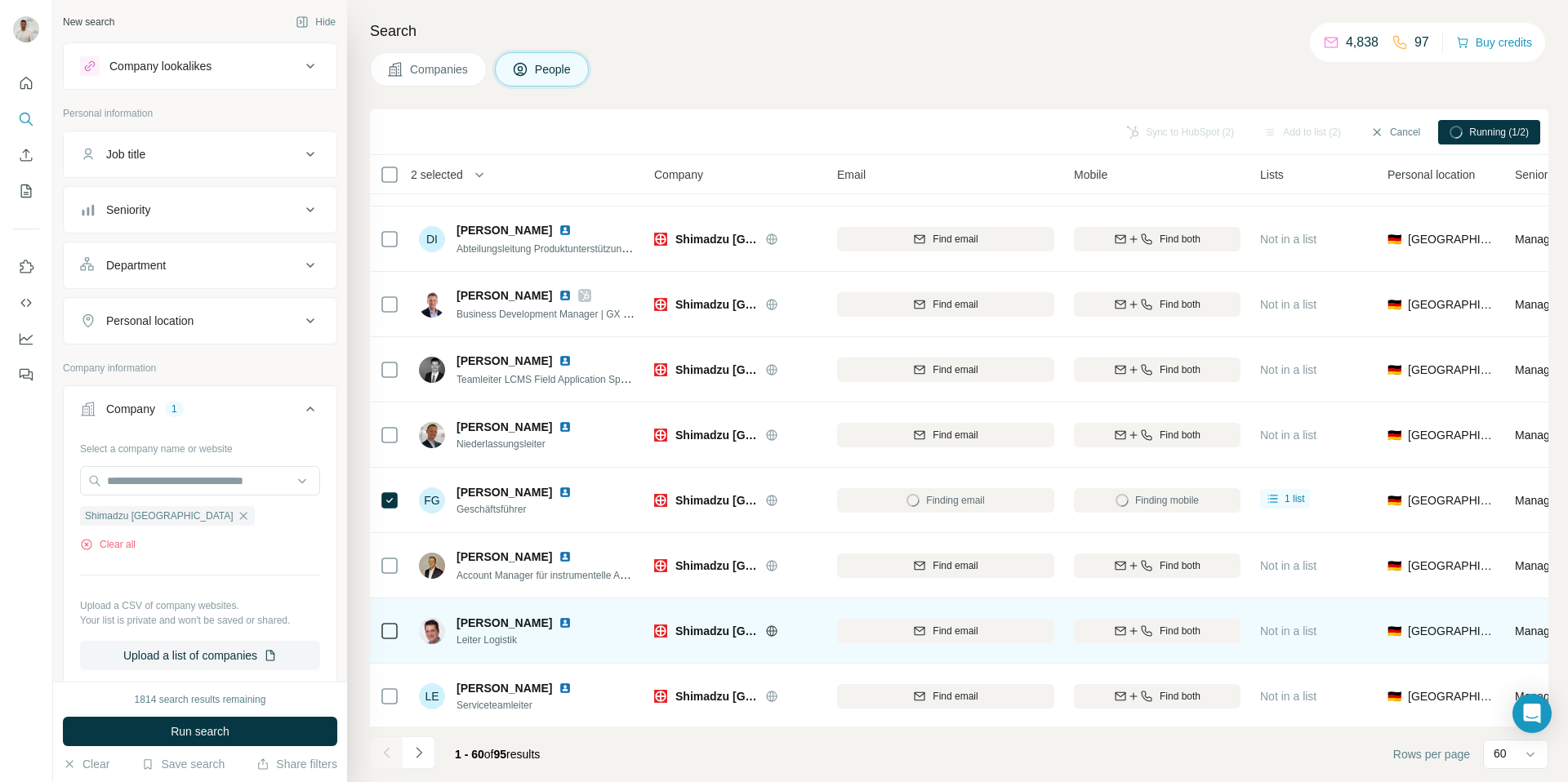
scroll to position [258, 0]
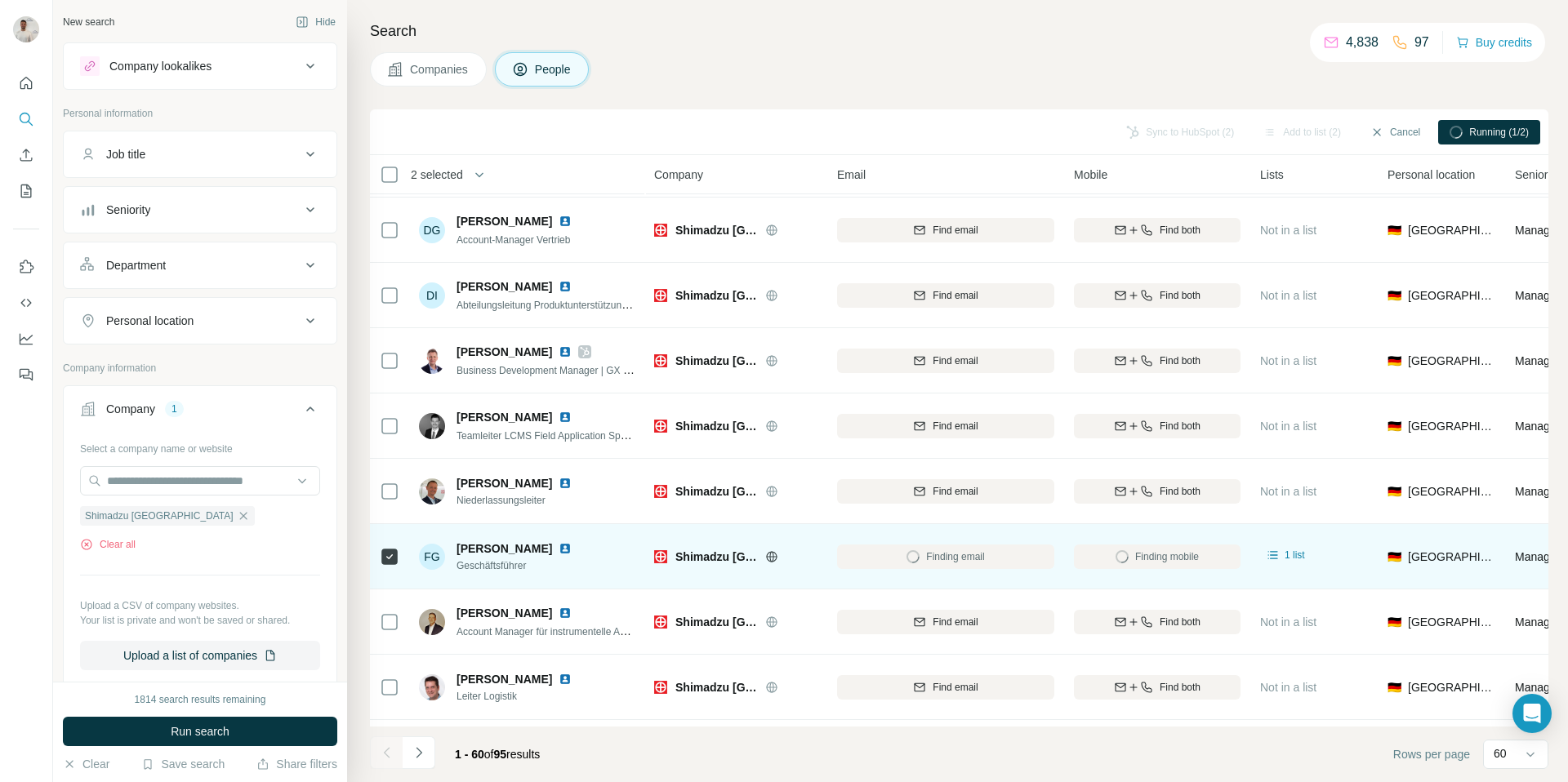
click at [571, 551] on img at bounding box center [565, 548] width 13 height 13
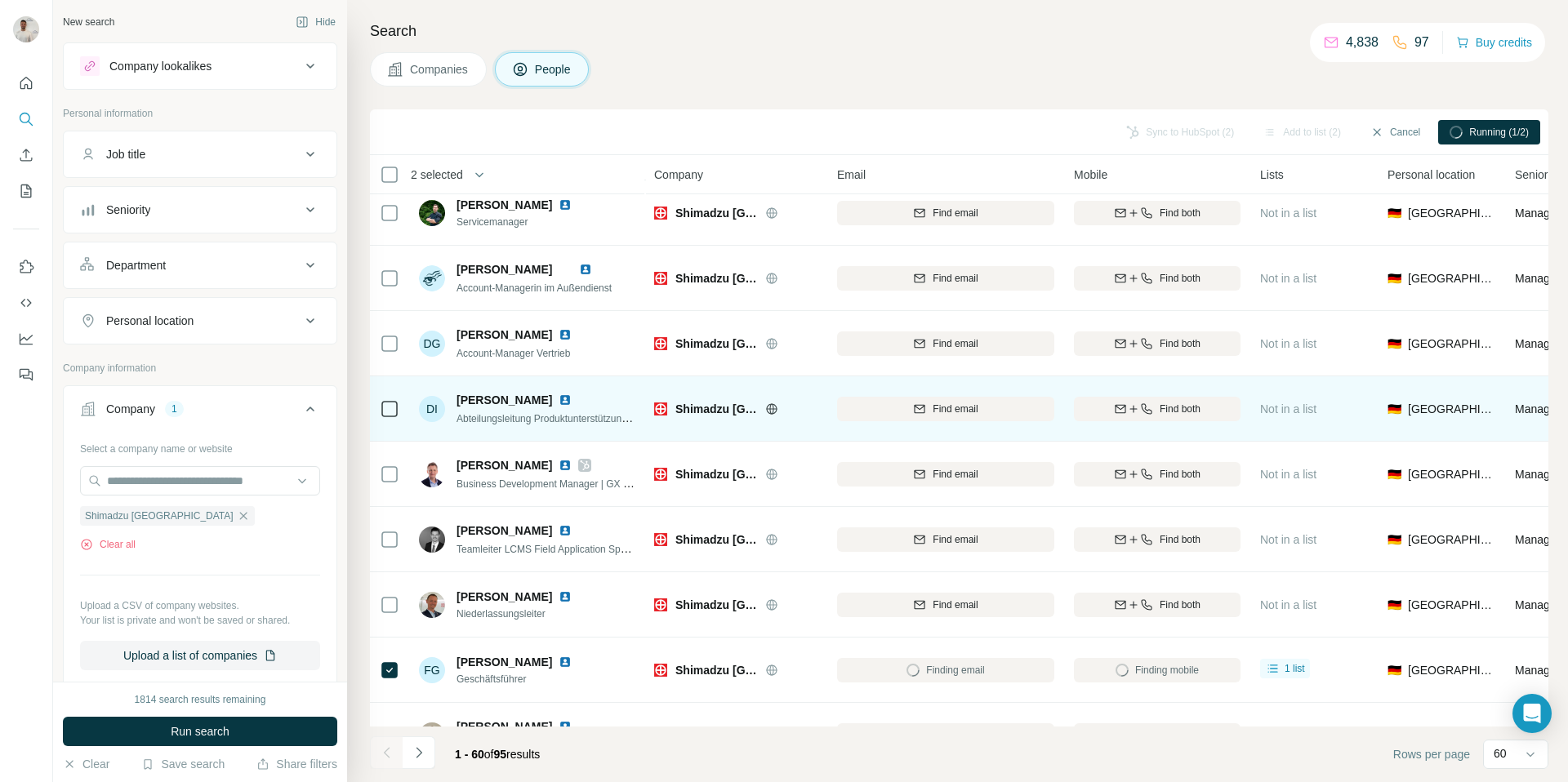
scroll to position [141, 0]
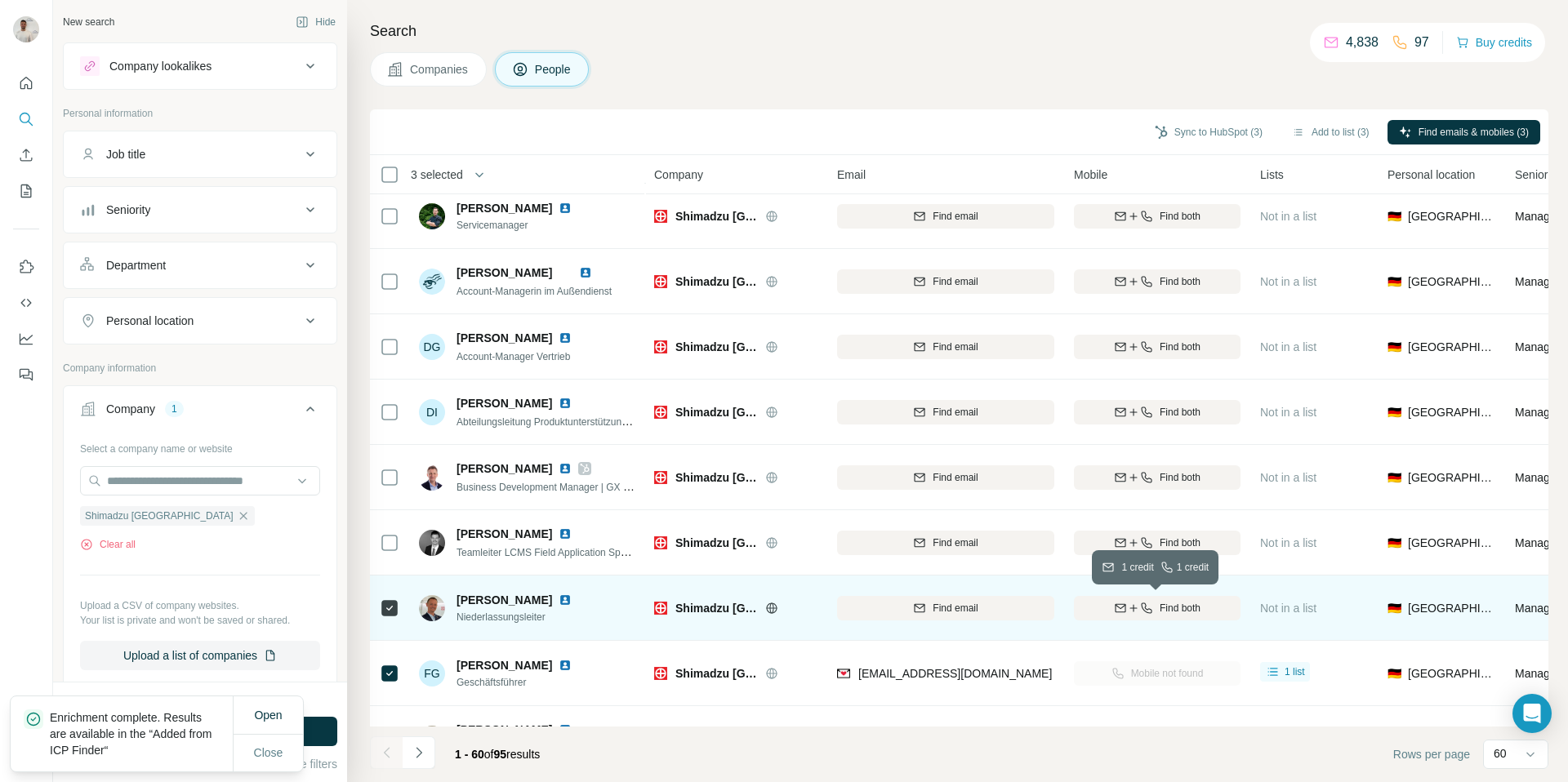
click at [1165, 604] on span "Find both" at bounding box center [1180, 608] width 41 height 14
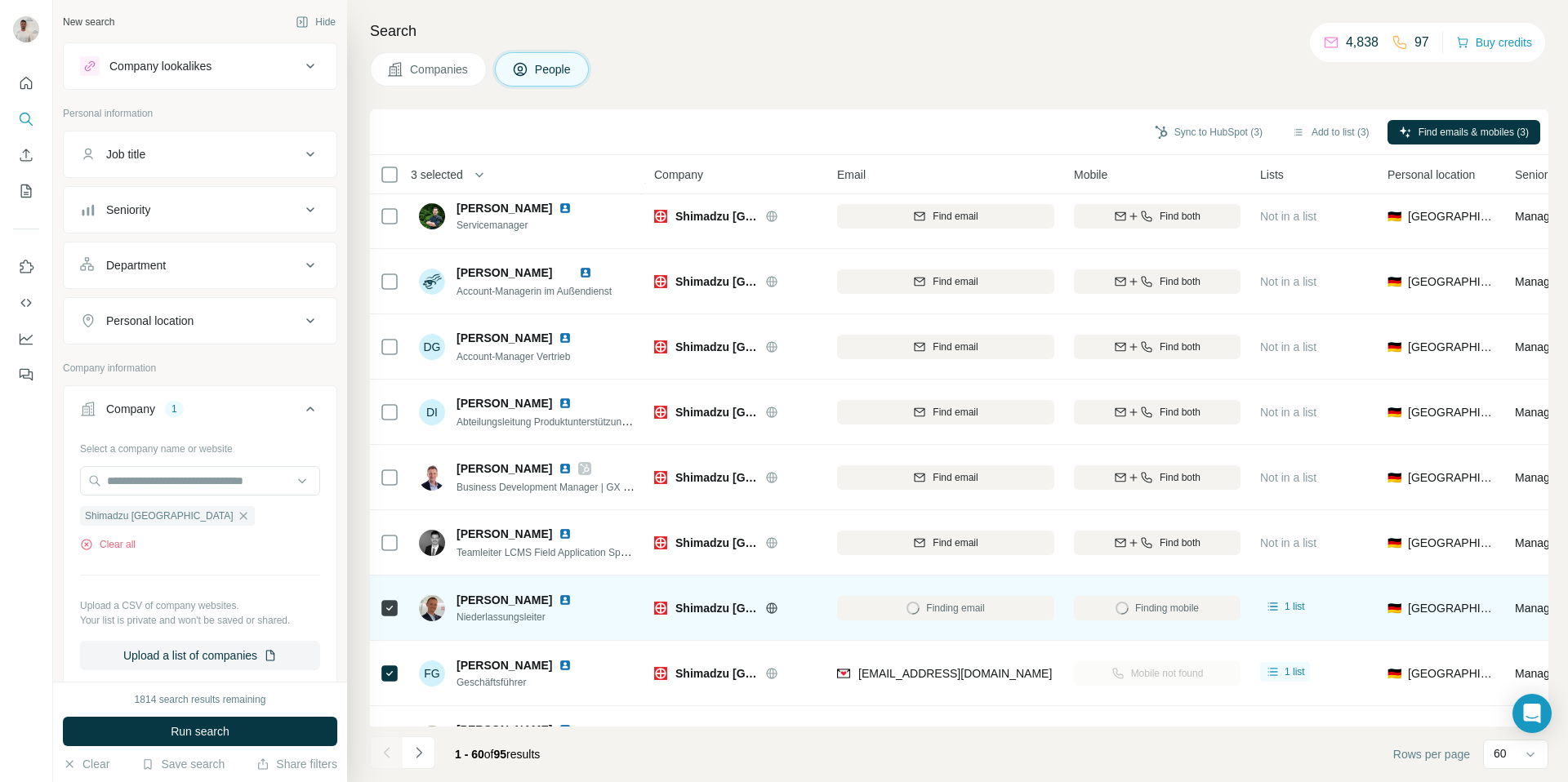
click at [559, 600] on img at bounding box center [565, 599] width 13 height 13
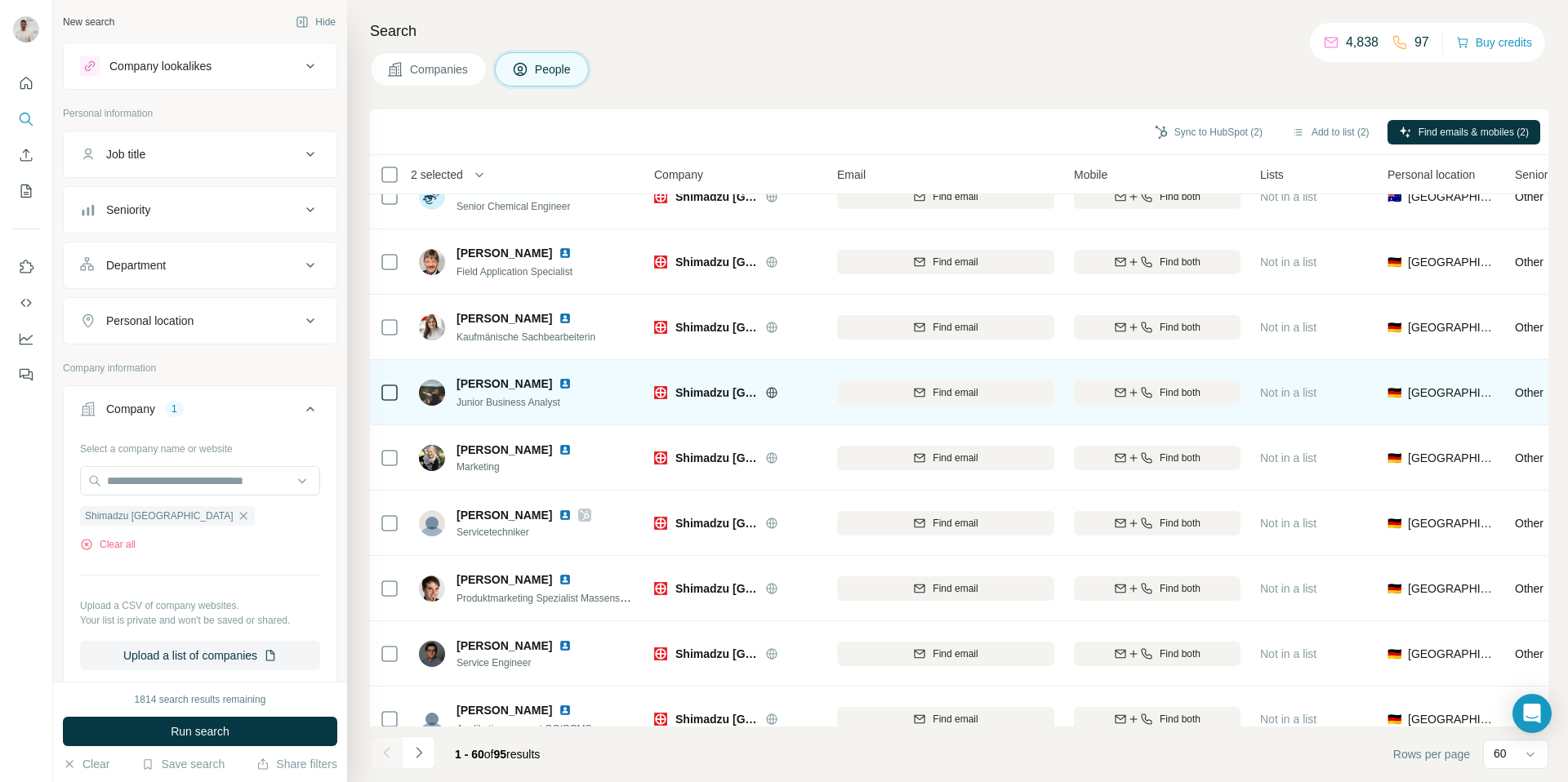
scroll to position [3386, 0]
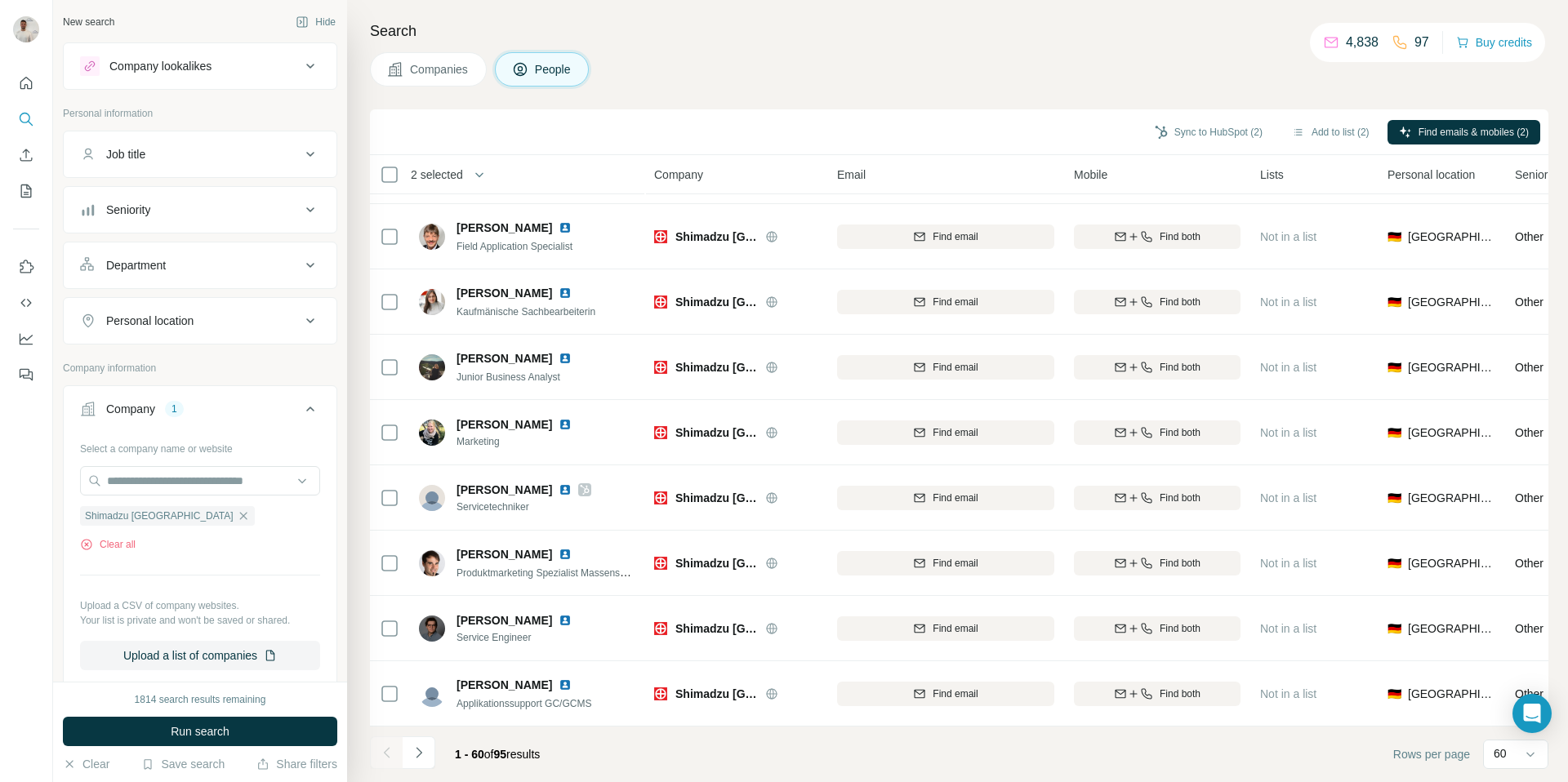
drag, startPoint x: 425, startPoint y: 751, endPoint x: 439, endPoint y: 727, distance: 27.8
click at [425, 751] on icon "Navigate to next page" at bounding box center [418, 752] width 16 height 16
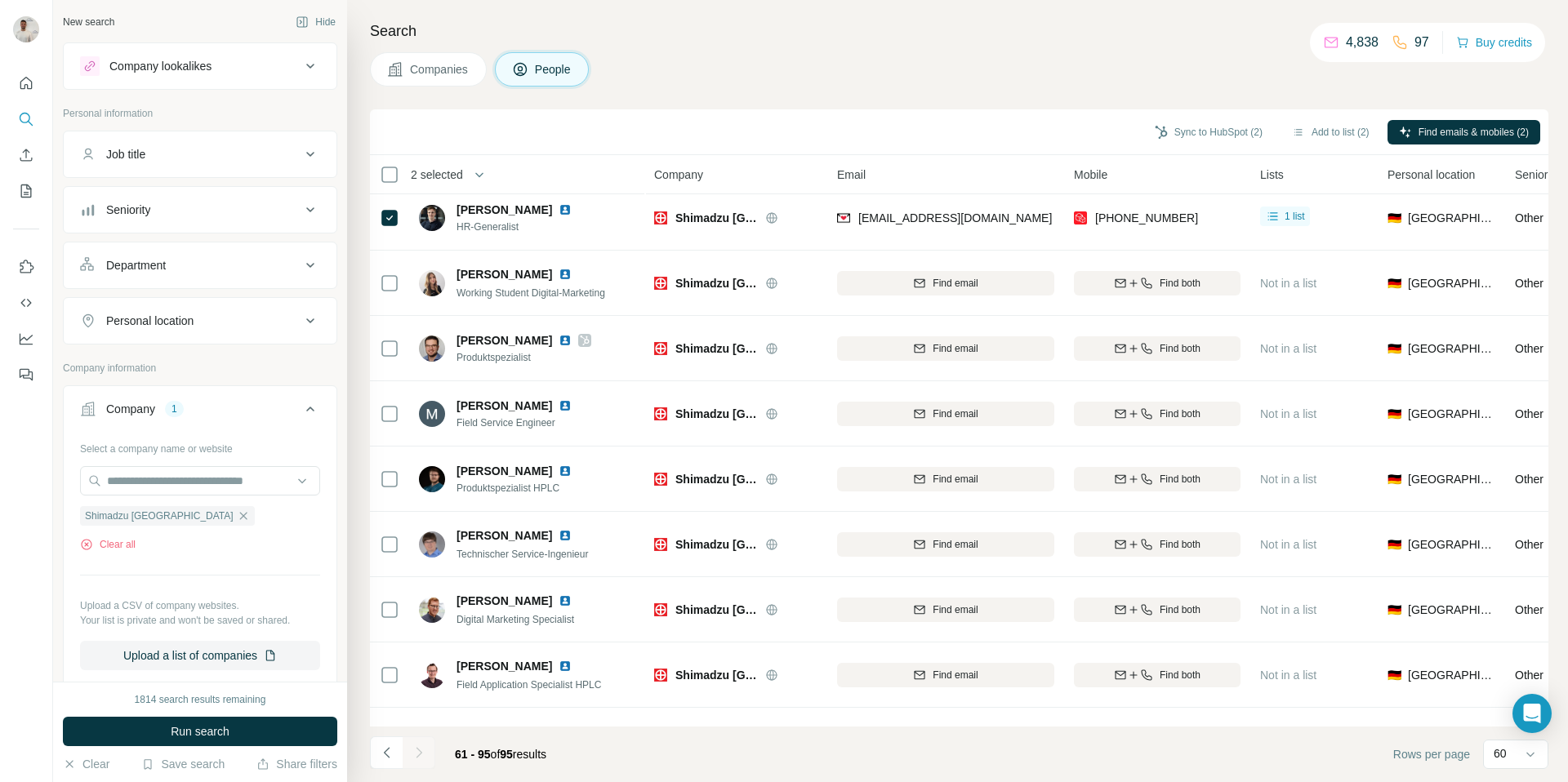
scroll to position [0, 0]
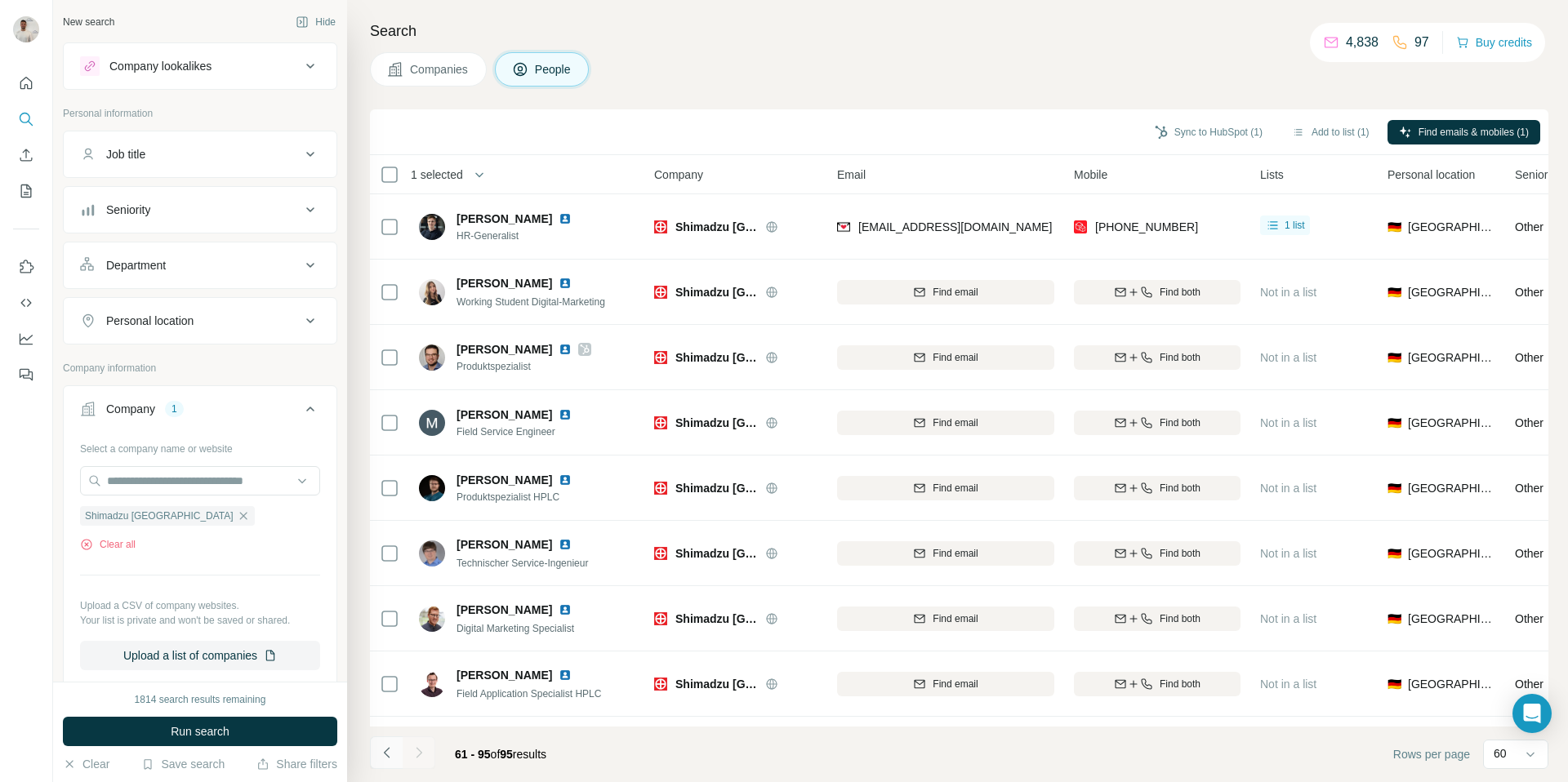
click at [392, 751] on icon "Navigate to previous page" at bounding box center [387, 752] width 16 height 16
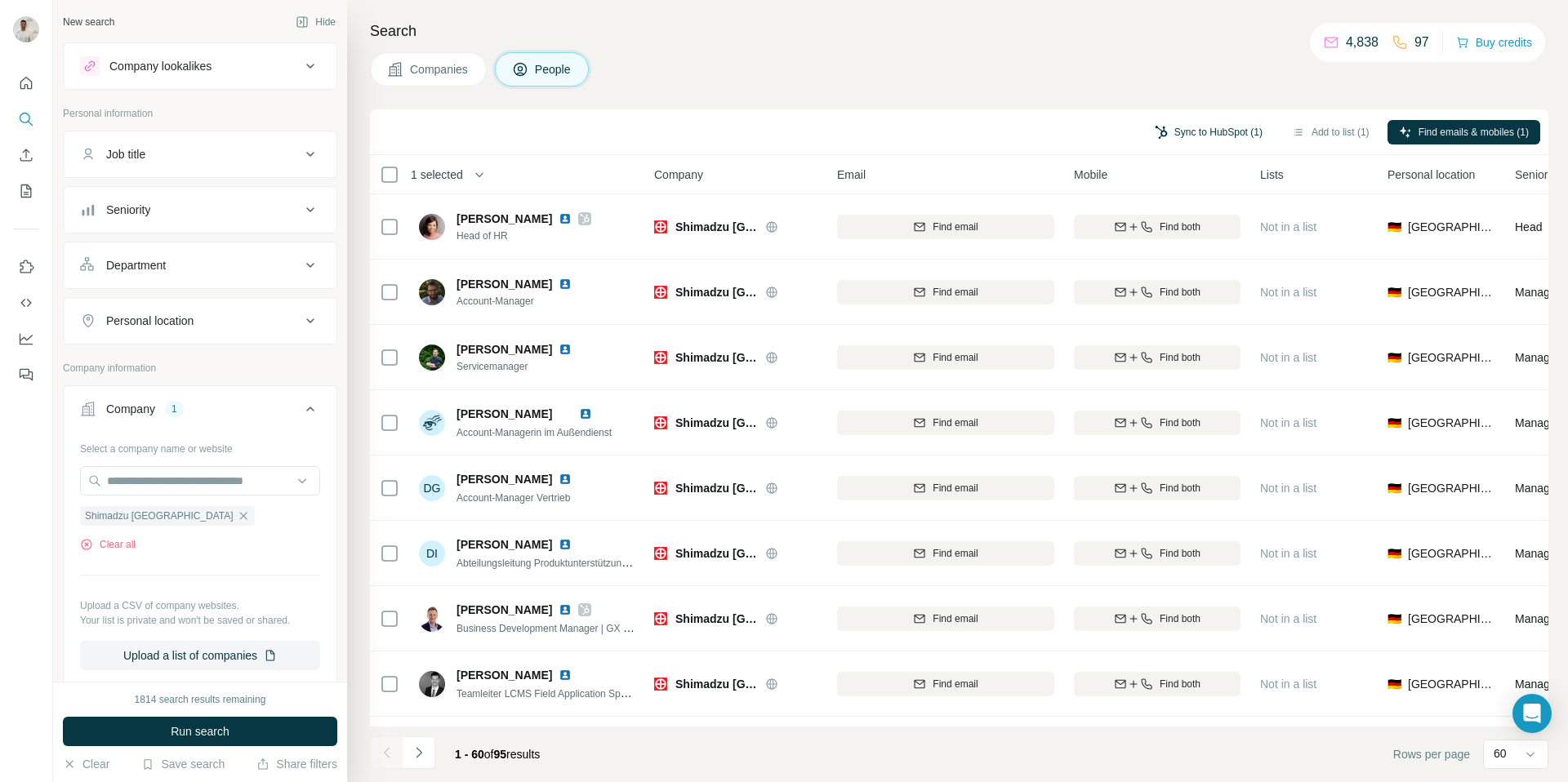
click at [1211, 133] on button "Sync to HubSpot (1)" at bounding box center [1208, 132] width 131 height 25
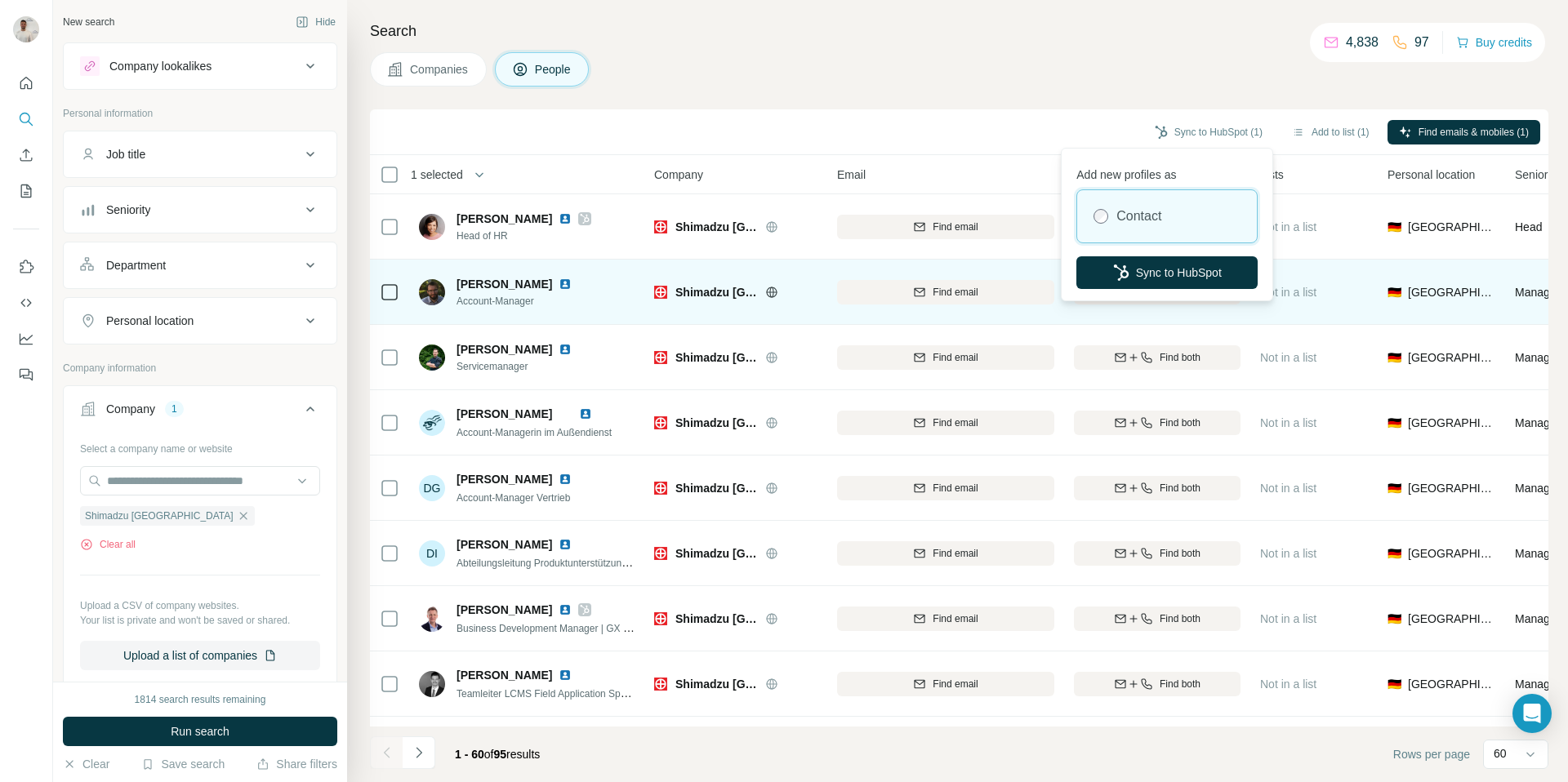
click at [1165, 279] on button "Sync to HubSpot" at bounding box center [1167, 273] width 181 height 32
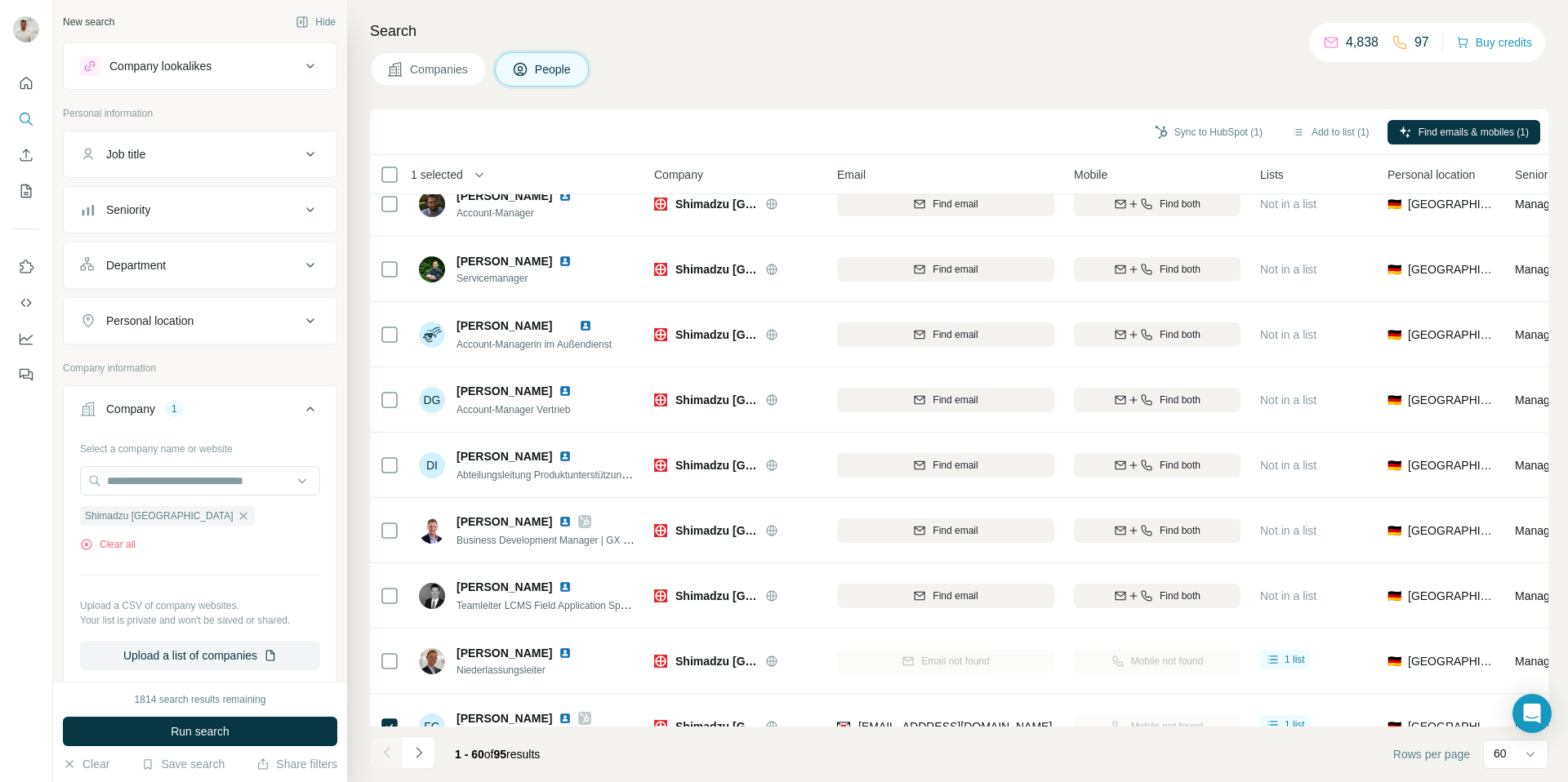
scroll to position [479, 0]
